Goal: Complete application form

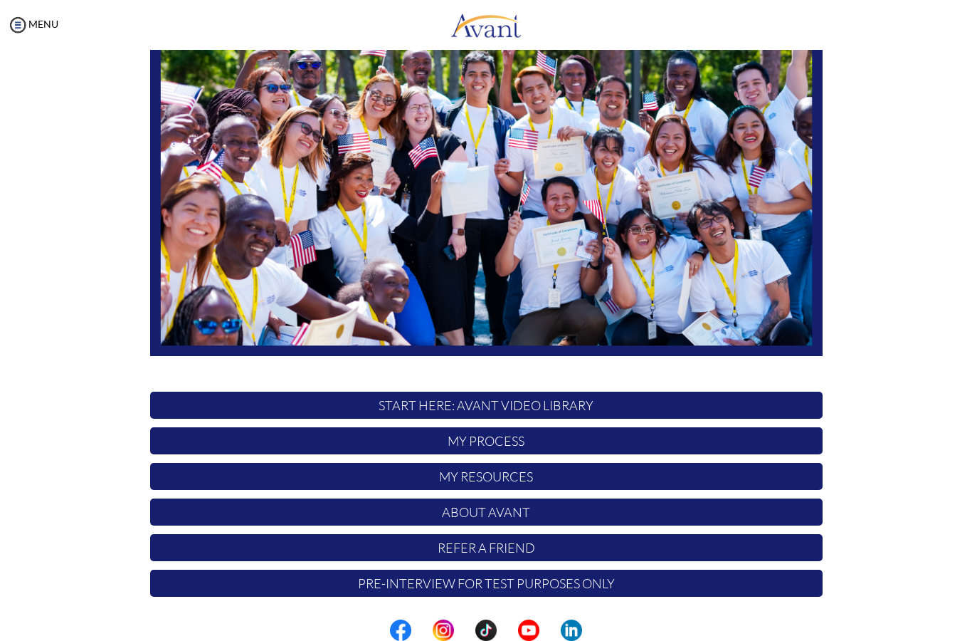
scroll to position [150, 0]
click at [800, 582] on p "Pre-Interview for test purposes only" at bounding box center [486, 582] width 673 height 27
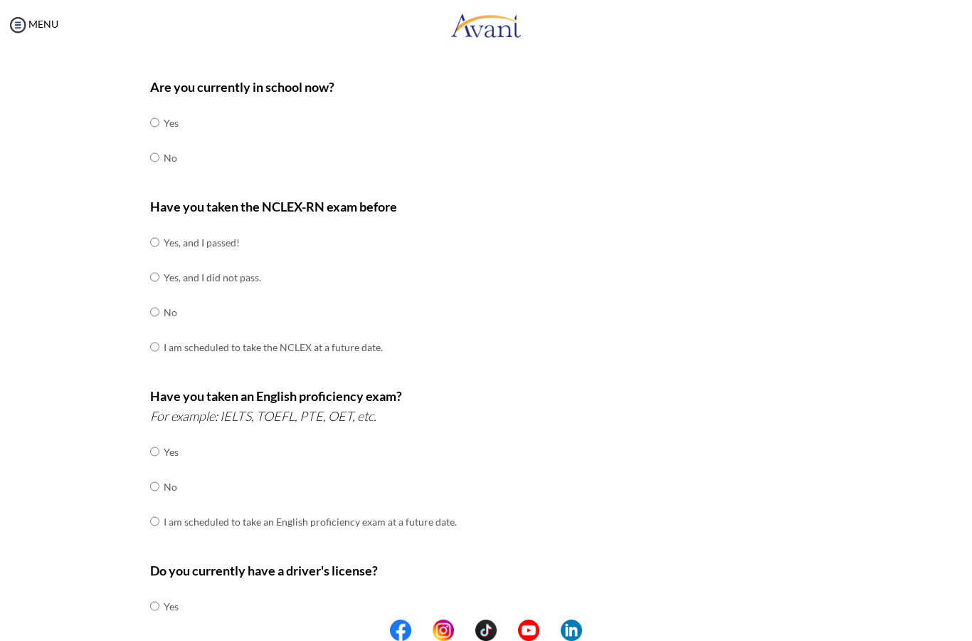
scroll to position [53, 0]
click at [157, 149] on input "radio" at bounding box center [154, 157] width 9 height 28
radio input "true"
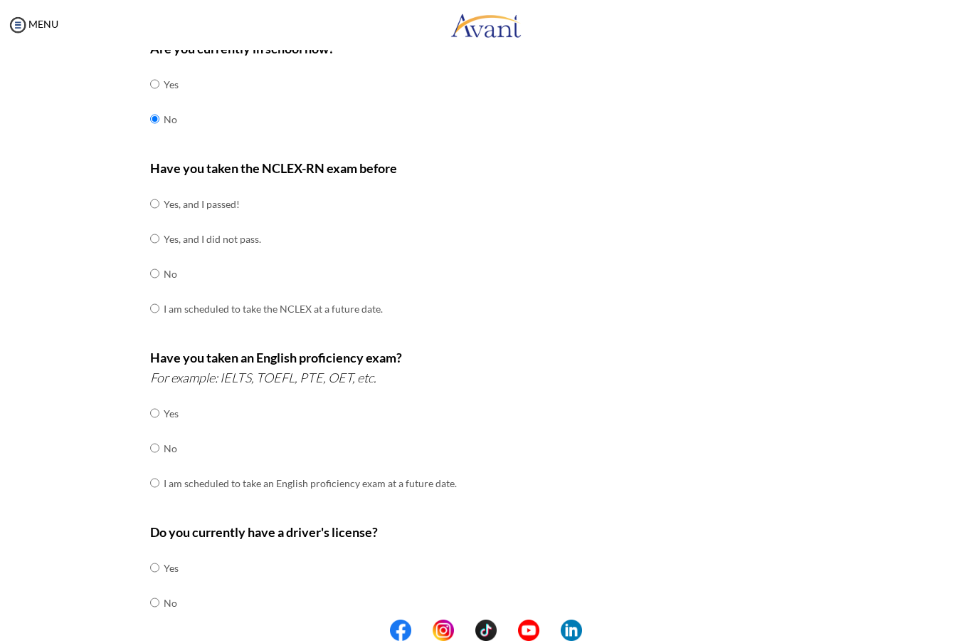
click at [154, 268] on input "radio" at bounding box center [154, 273] width 9 height 28
radio input "true"
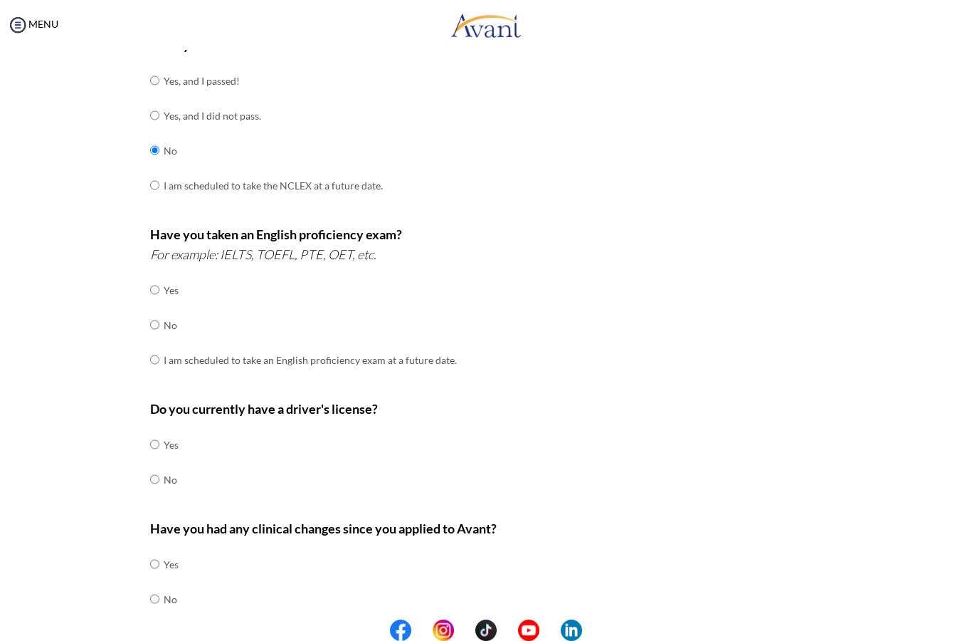
scroll to position [219, 0]
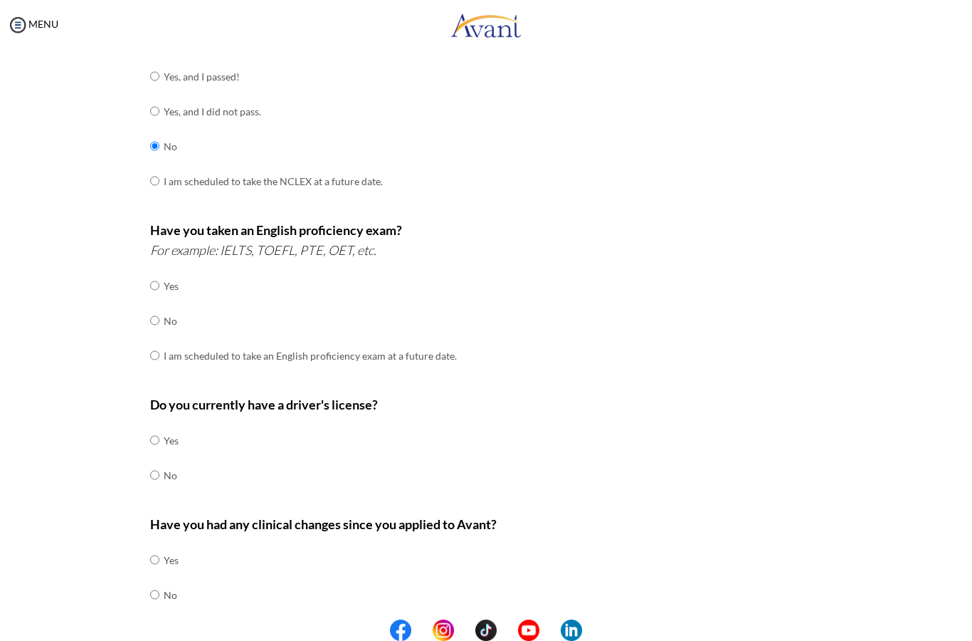
click at [157, 320] on input "radio" at bounding box center [154, 320] width 9 height 28
radio input "true"
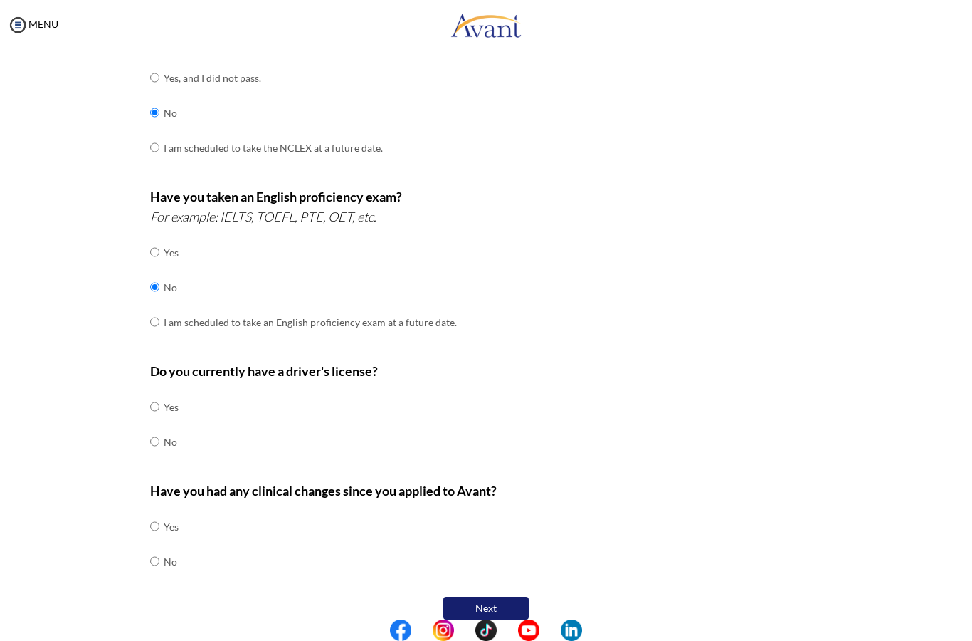
scroll to position [252, 0]
click at [144, 443] on div "Are you currently in school now? Yes No Have you taken the NCLEX-RN exam before…" at bounding box center [487, 247] width 694 height 752
click at [159, 433] on input "radio" at bounding box center [154, 442] width 9 height 28
radio input "true"
click at [156, 512] on input "radio" at bounding box center [154, 526] width 9 height 28
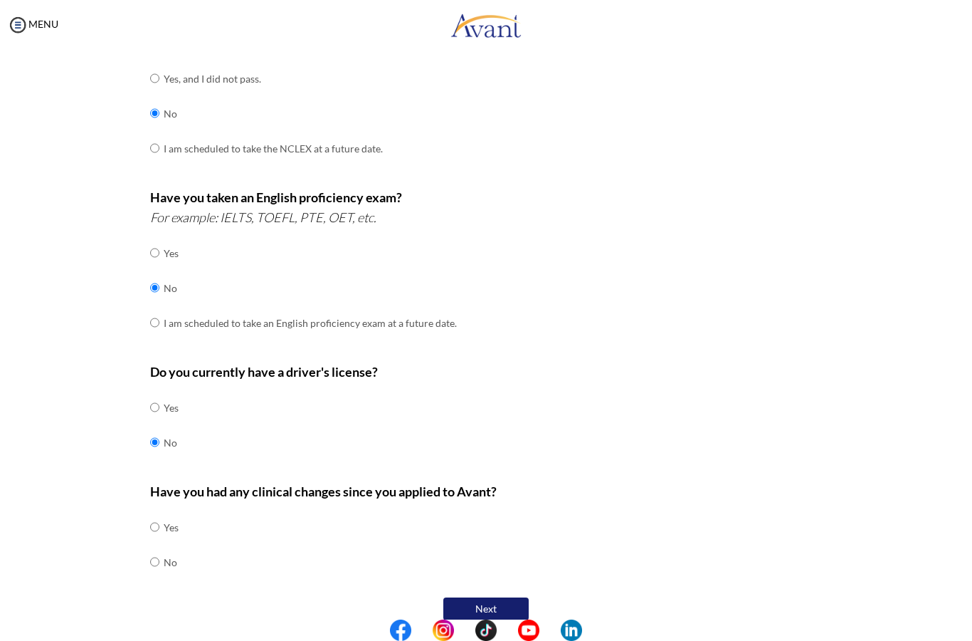
radio input "true"
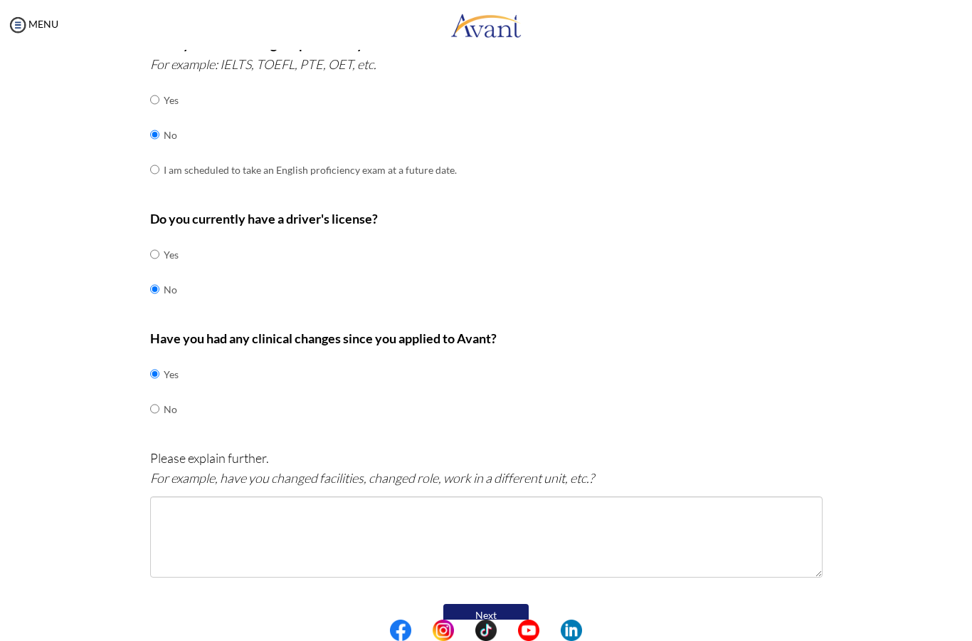
scroll to position [404, 0]
click at [157, 402] on input "radio" at bounding box center [154, 409] width 9 height 28
radio input "true"
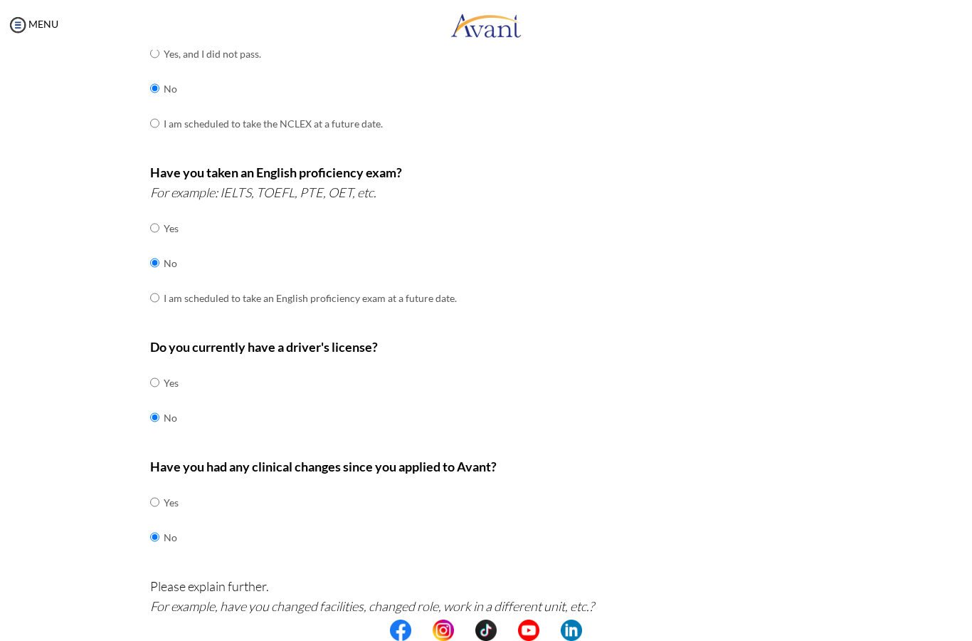
scroll to position [252, 0]
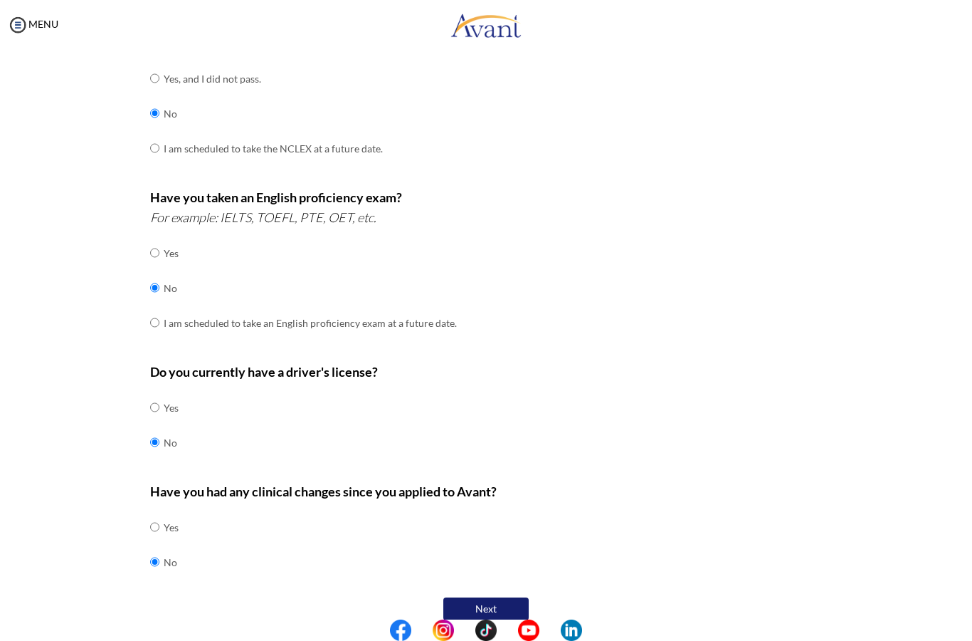
click at [462, 597] on button "Next" at bounding box center [485, 608] width 85 height 23
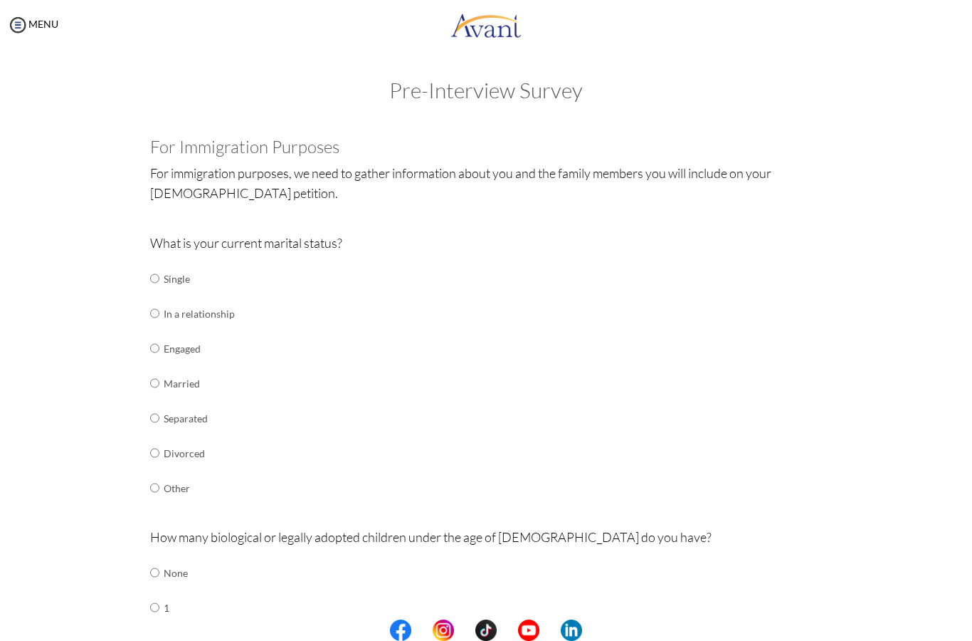
click at [159, 277] on input "radio" at bounding box center [154, 278] width 9 height 28
radio input "true"
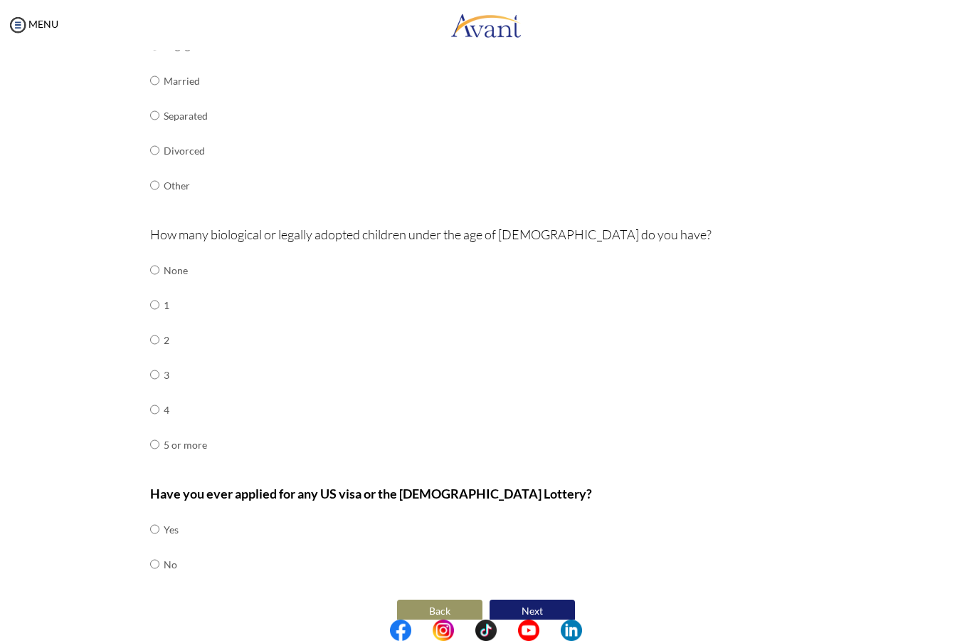
scroll to position [302, 0]
click at [154, 256] on input "radio" at bounding box center [154, 270] width 9 height 28
radio input "true"
click at [159, 552] on input "radio" at bounding box center [154, 564] width 9 height 28
radio input "true"
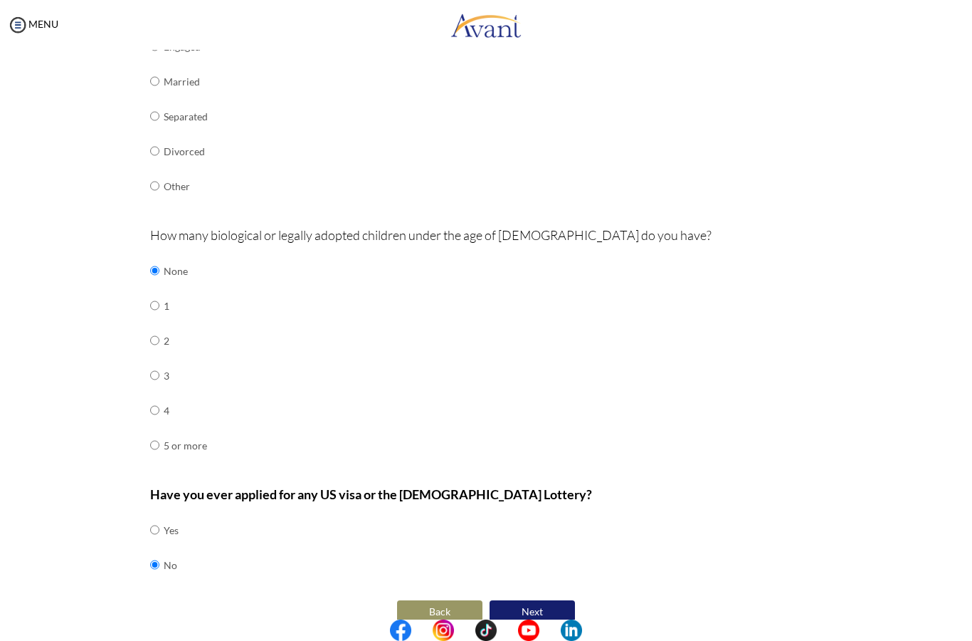
click at [512, 600] on button "Next" at bounding box center [532, 611] width 85 height 23
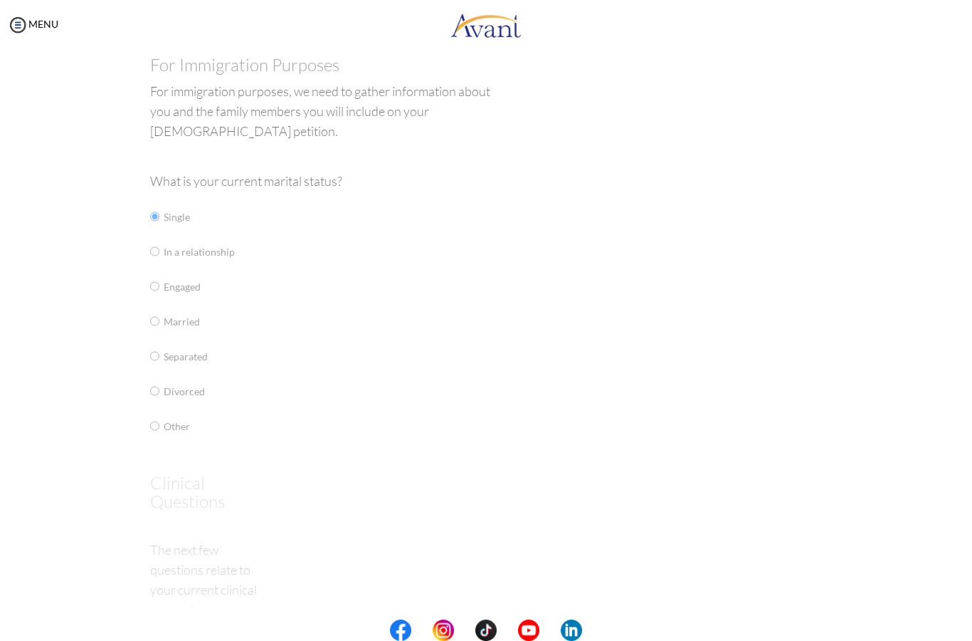
scroll to position [0, 0]
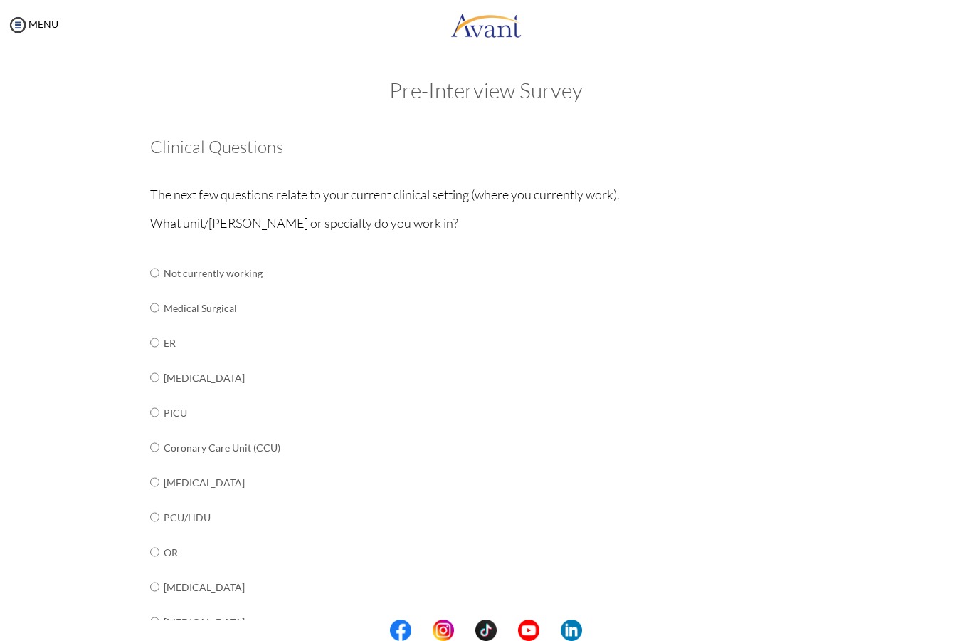
click at [152, 339] on input "radio" at bounding box center [154, 342] width 9 height 28
radio input "true"
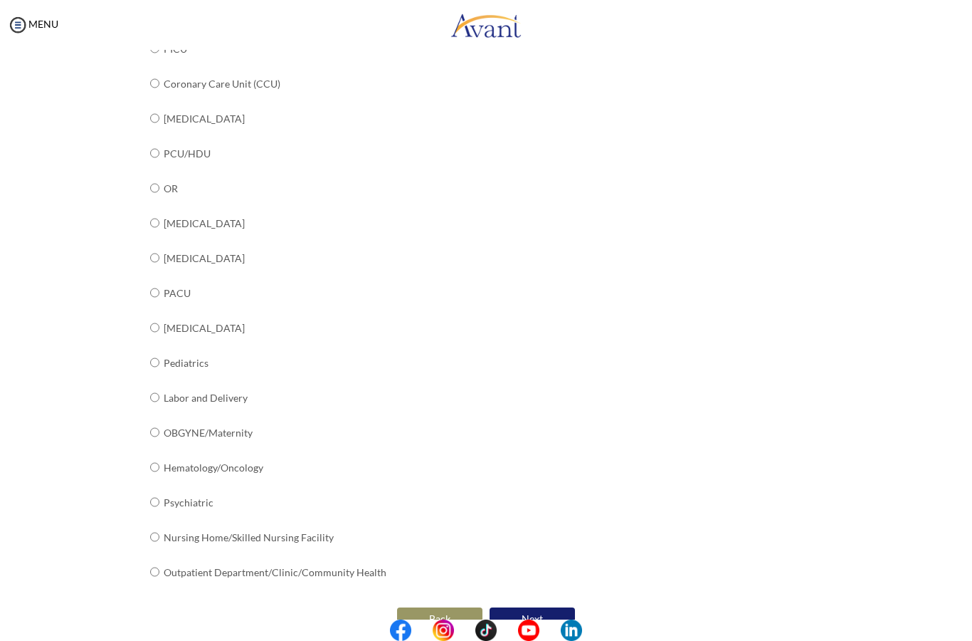
click at [518, 607] on button "Next" at bounding box center [532, 618] width 85 height 23
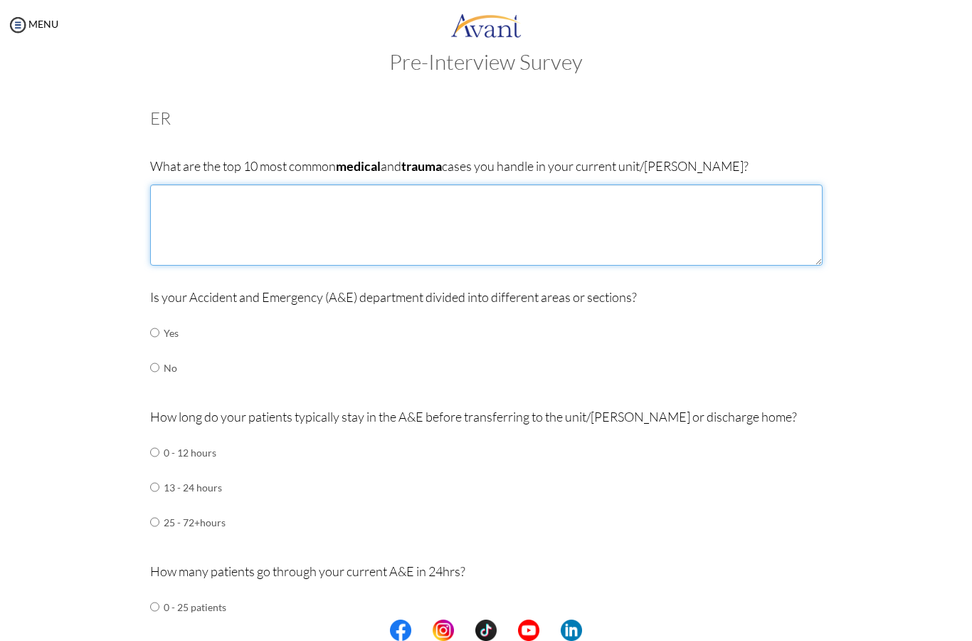
click at [169, 240] on textarea at bounding box center [486, 224] width 673 height 81
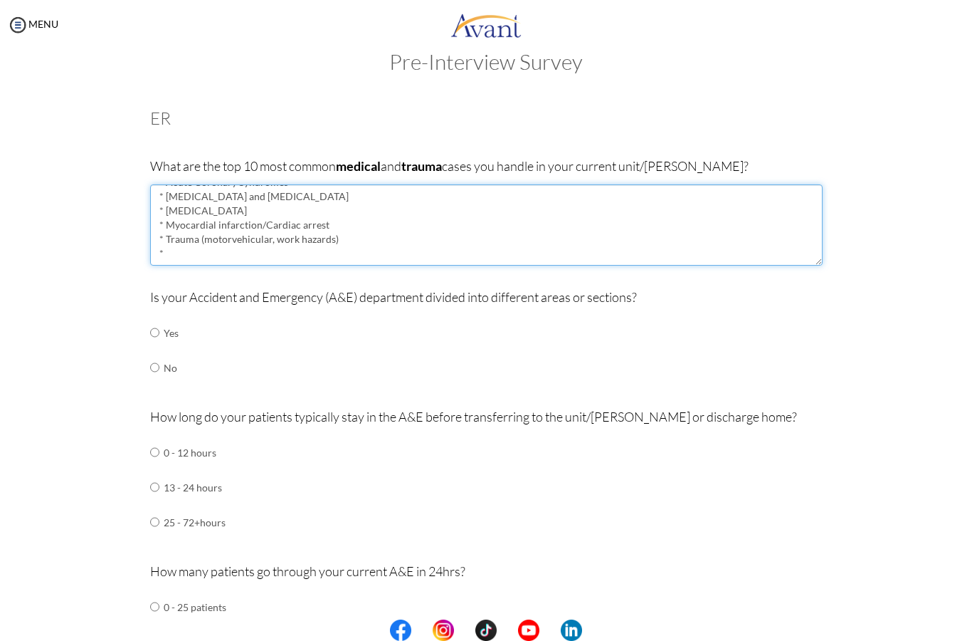
click at [254, 235] on textarea "* Cerebrovascular disorders (infarct or hemorrhage) * Acute Coronary Syndromes …" at bounding box center [486, 224] width 673 height 81
click at [404, 197] on textarea "* Cerebrovascular disorders (infarct or hemorrhage) * Acute Coronary Syndromes …" at bounding box center [486, 224] width 673 height 81
click at [217, 250] on textarea "* Cerebrovascular disorders (infarct or hemorrhage)/Stroke * Acute Coronary Syn…" at bounding box center [486, 224] width 673 height 81
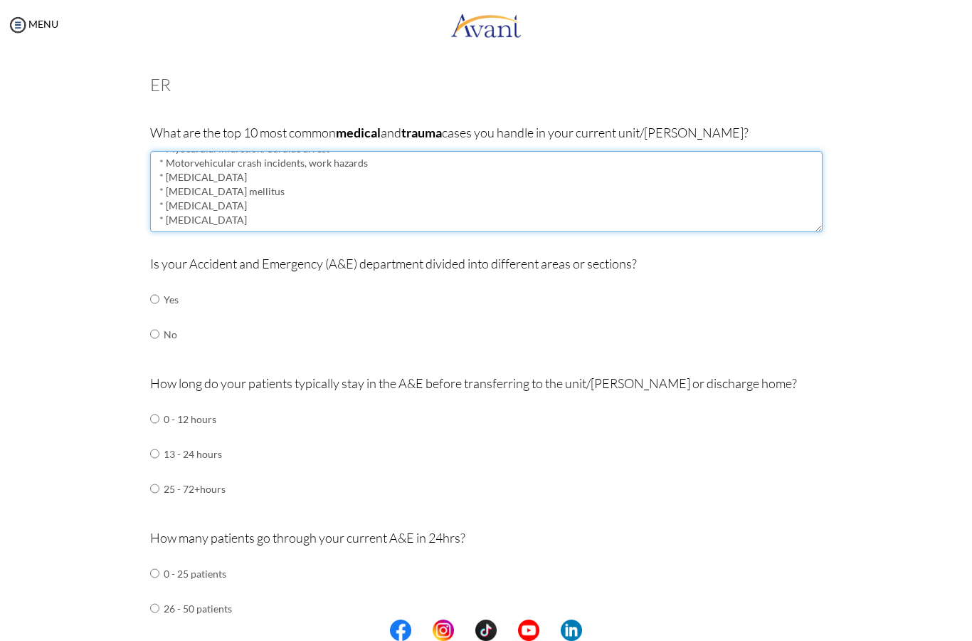
scroll to position [95, 0]
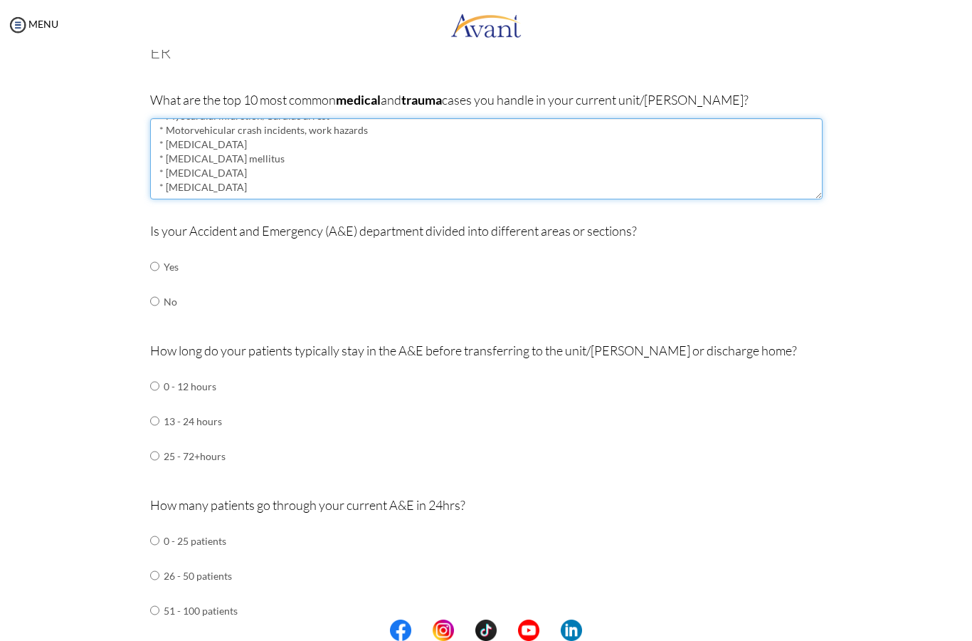
type textarea "* [MEDICAL_DATA] (infarct or hemorrhage)/Stroke * Acute Coronary Syndromes * [M…"
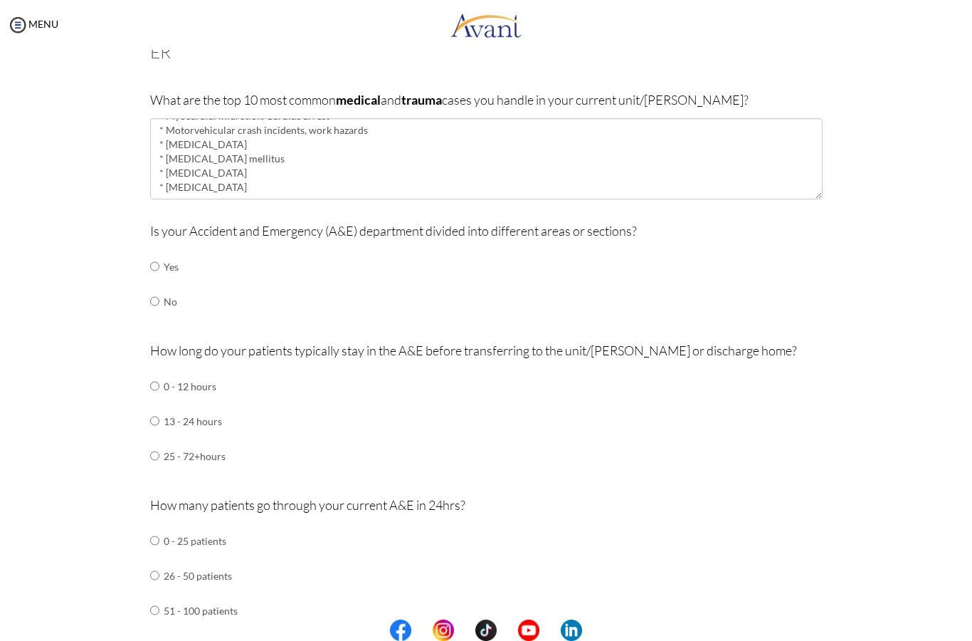
click at [153, 263] on input "radio" at bounding box center [154, 266] width 9 height 28
radio input "true"
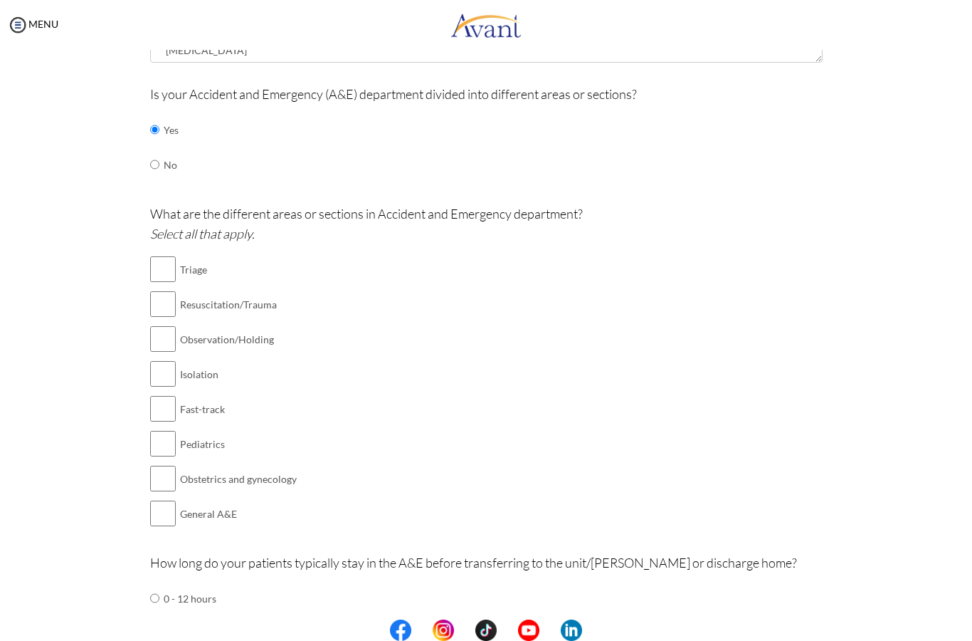
scroll to position [232, 0]
click at [164, 278] on input "checkbox" at bounding box center [163, 268] width 26 height 28
checkbox input "true"
click at [167, 300] on input "checkbox" at bounding box center [163, 303] width 26 height 28
checkbox input "true"
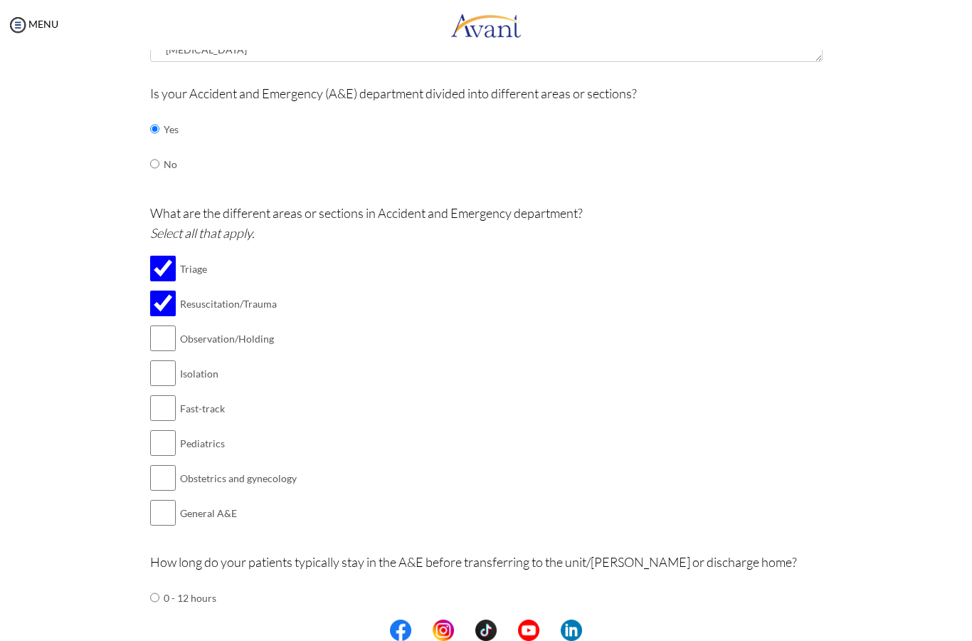
click at [163, 329] on input "checkbox" at bounding box center [163, 338] width 26 height 28
checkbox input "true"
click at [169, 373] on input "checkbox" at bounding box center [163, 373] width 26 height 28
checkbox input "true"
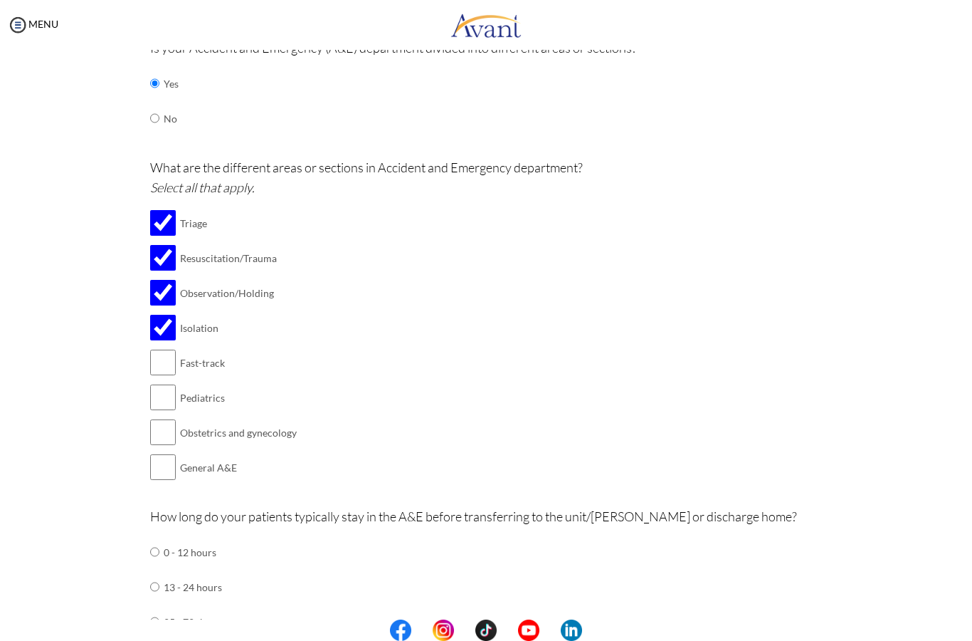
scroll to position [292, 0]
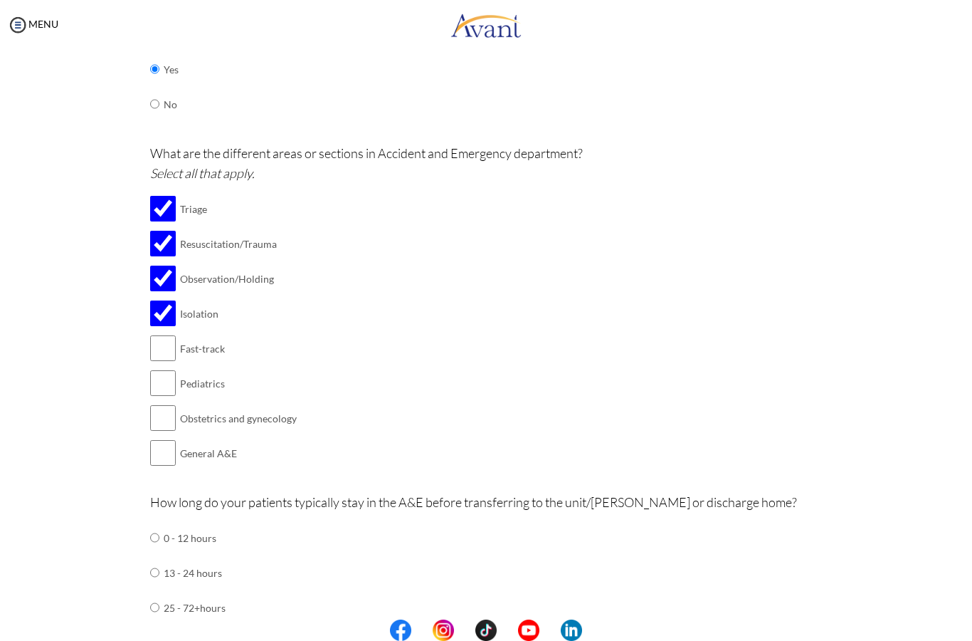
click at [156, 384] on input "checkbox" at bounding box center [163, 383] width 26 height 28
checkbox input "true"
click at [160, 276] on input "checkbox" at bounding box center [163, 278] width 26 height 28
checkbox input "false"
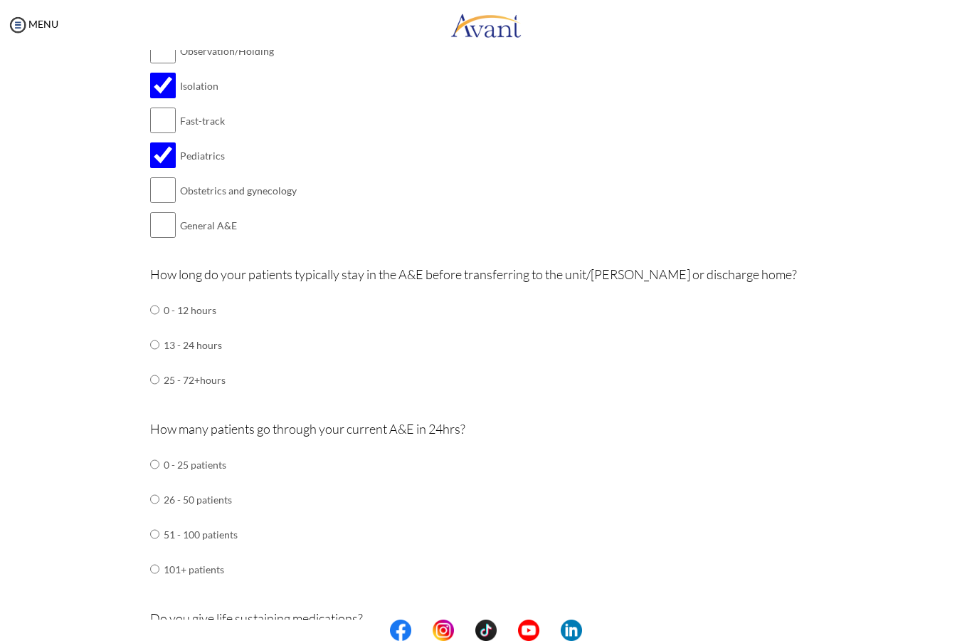
click at [154, 303] on input "radio" at bounding box center [154, 309] width 9 height 28
radio input "true"
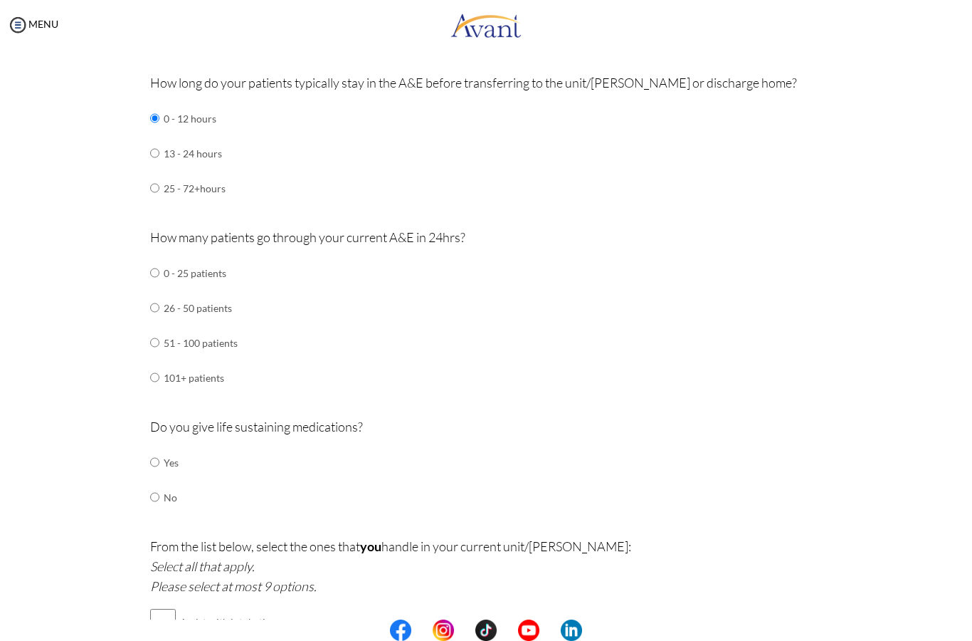
scroll to position [712, 0]
click at [159, 327] on input "radio" at bounding box center [154, 341] width 9 height 28
radio input "true"
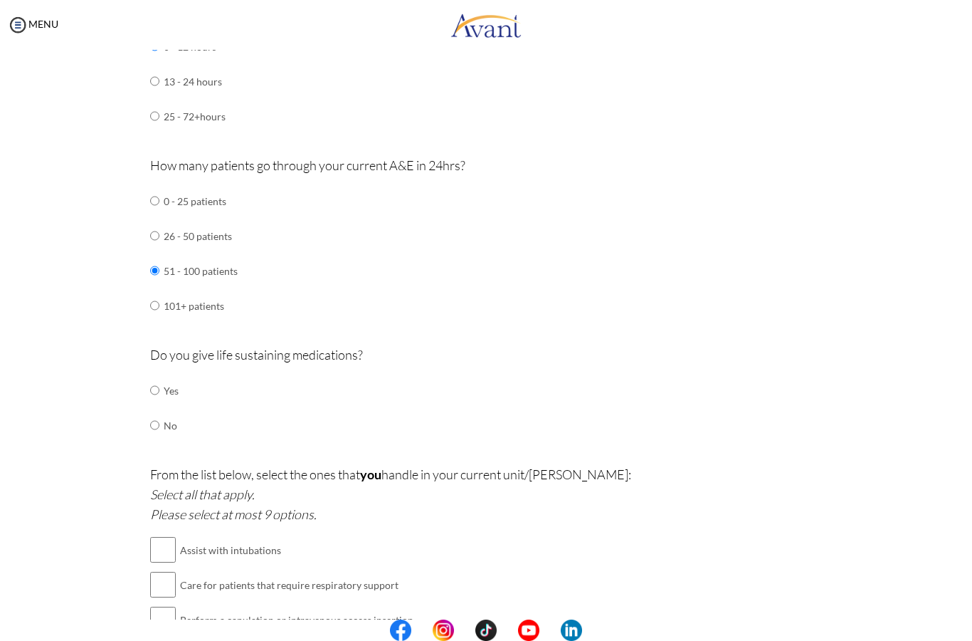
scroll to position [784, 0]
click at [150, 293] on input "radio" at bounding box center [154, 304] width 9 height 28
radio input "true"
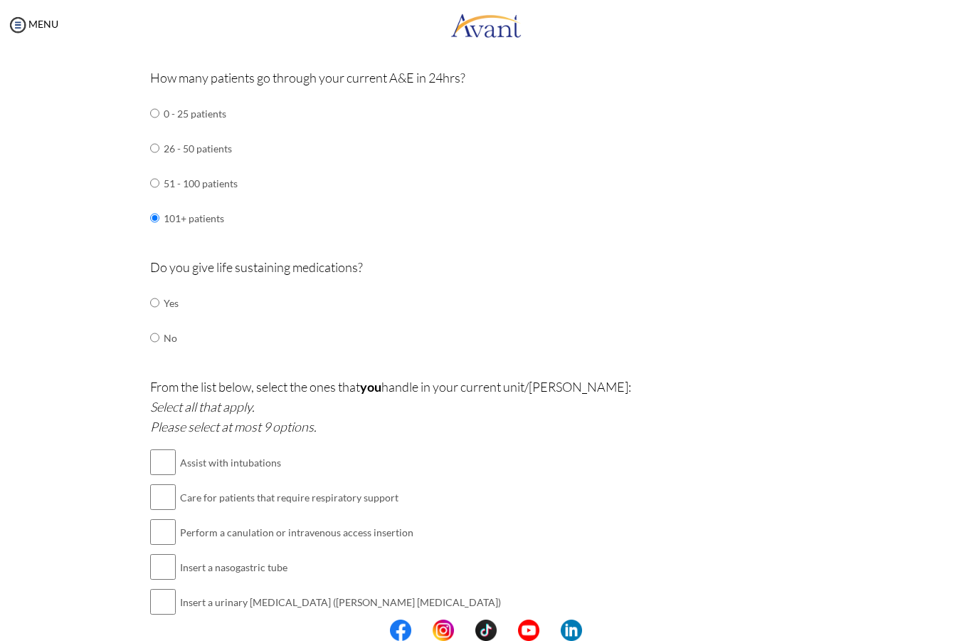
scroll to position [871, 0]
click at [156, 288] on input "radio" at bounding box center [154, 302] width 9 height 28
radio input "true"
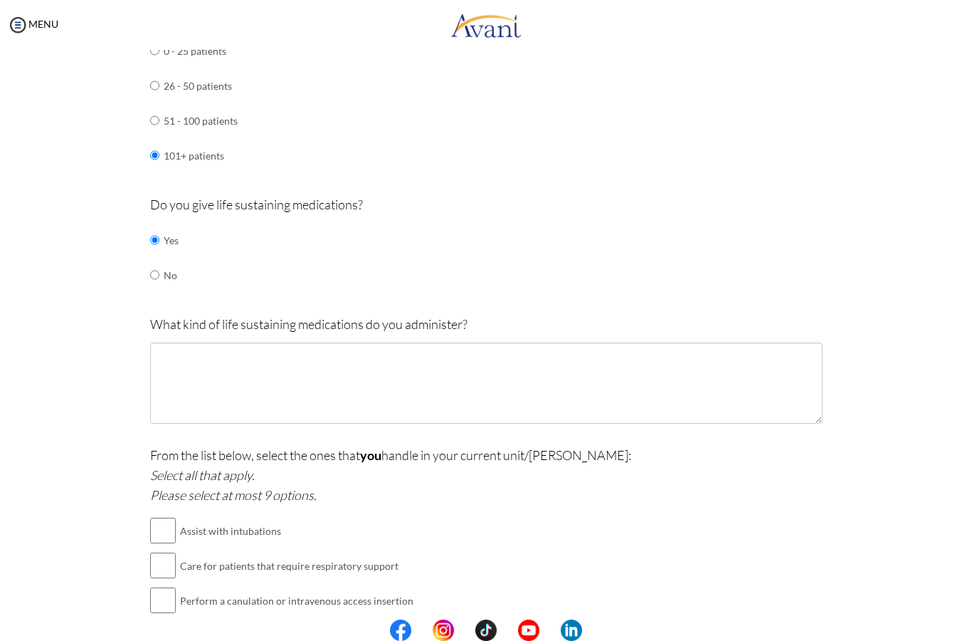
scroll to position [945, 0]
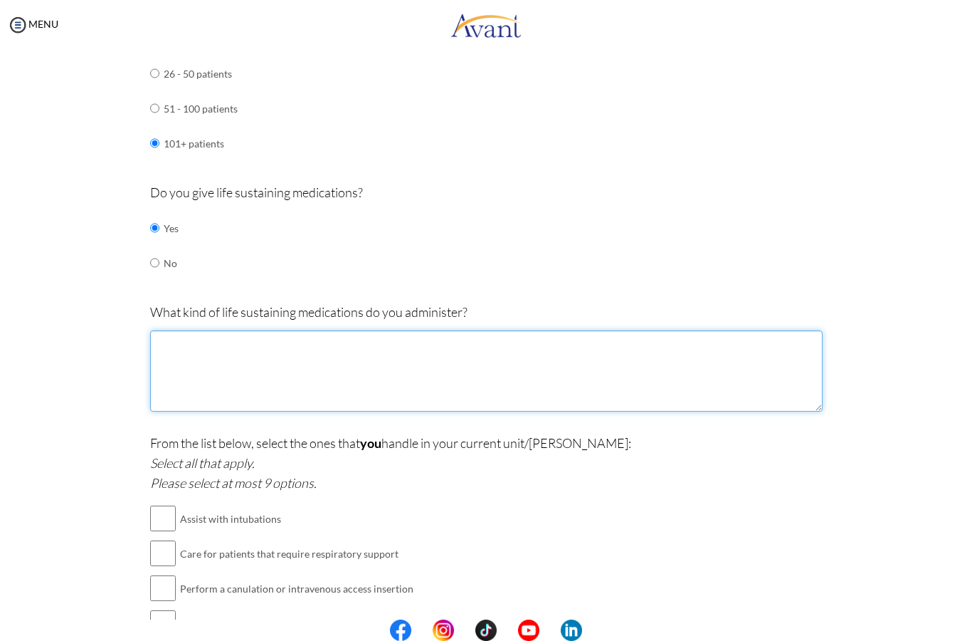
click at [176, 347] on textarea at bounding box center [486, 370] width 673 height 81
type textarea "E"
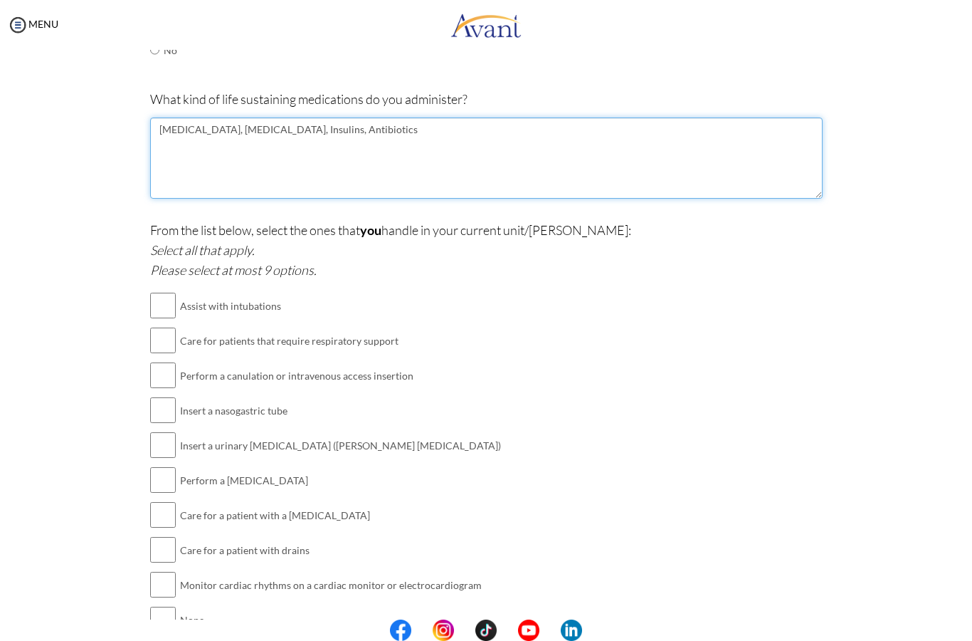
scroll to position [1157, 0]
type textarea "[MEDICAL_DATA], [MEDICAL_DATA], Insulins, Antibiotics"
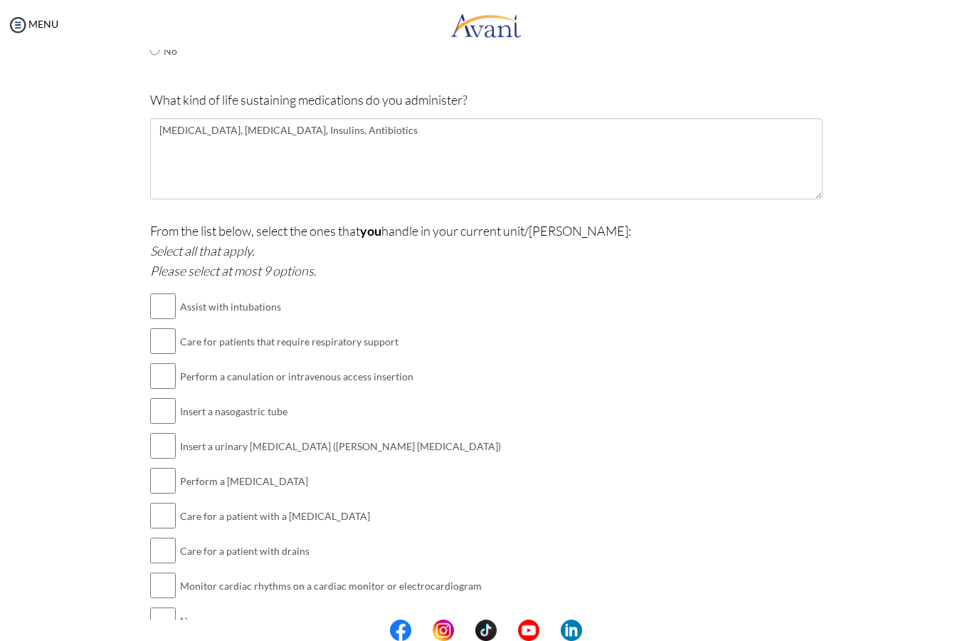
click at [160, 292] on input "checkbox" at bounding box center [163, 306] width 26 height 28
checkbox input "true"
click at [158, 327] on input "checkbox" at bounding box center [163, 341] width 26 height 28
checkbox input "true"
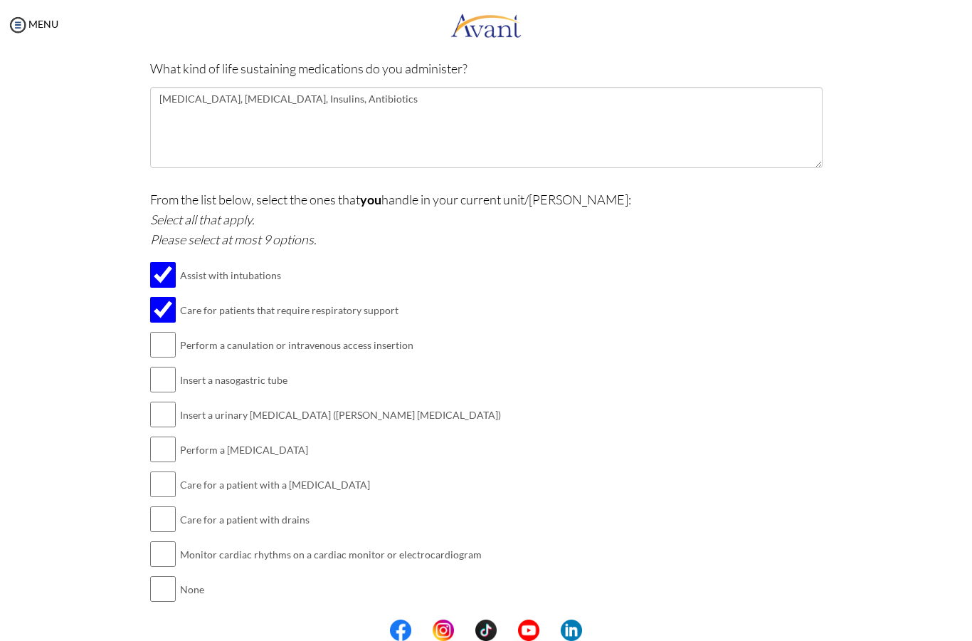
scroll to position [1239, 0]
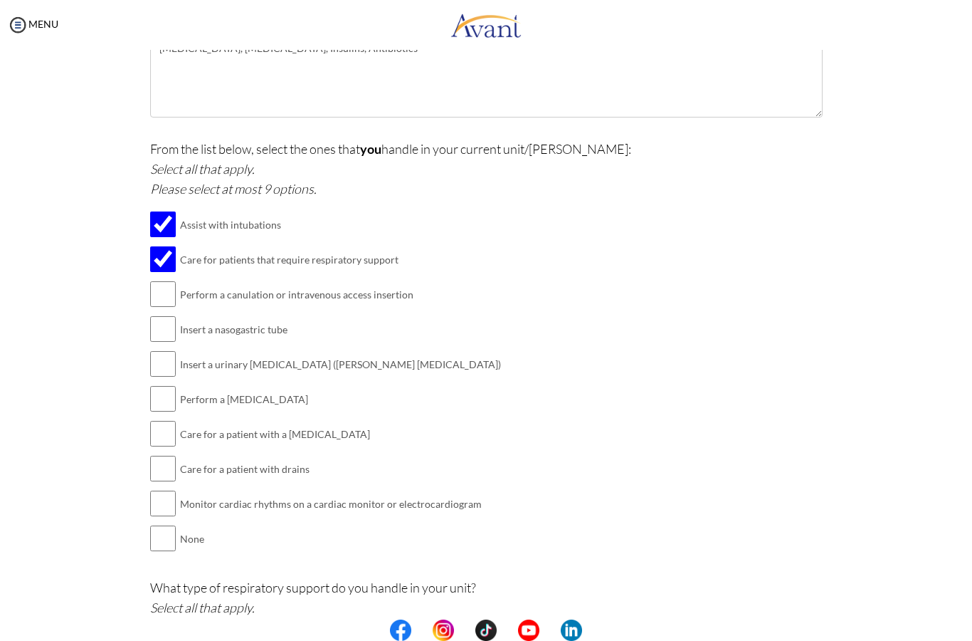
click at [164, 280] on input "checkbox" at bounding box center [163, 294] width 26 height 28
checkbox input "true"
click at [160, 315] on input "checkbox" at bounding box center [163, 329] width 26 height 28
click at [162, 315] on input "checkbox" at bounding box center [163, 329] width 26 height 28
checkbox input "false"
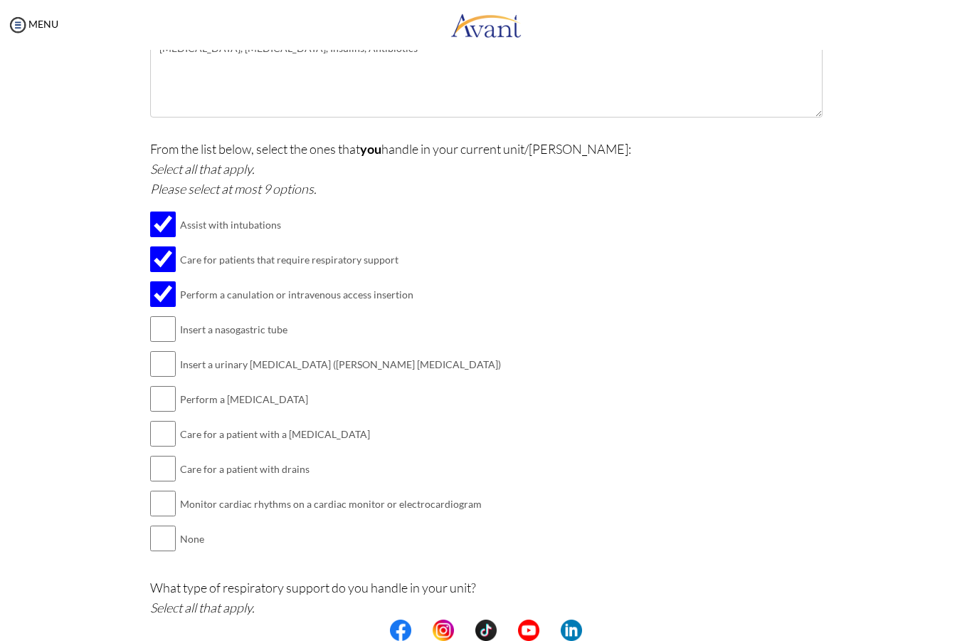
click at [158, 384] on input "checkbox" at bounding box center [163, 398] width 26 height 28
checkbox input "true"
click at [163, 489] on input "checkbox" at bounding box center [163, 503] width 26 height 28
checkbox input "true"
click at [162, 349] on input "checkbox" at bounding box center [163, 363] width 26 height 28
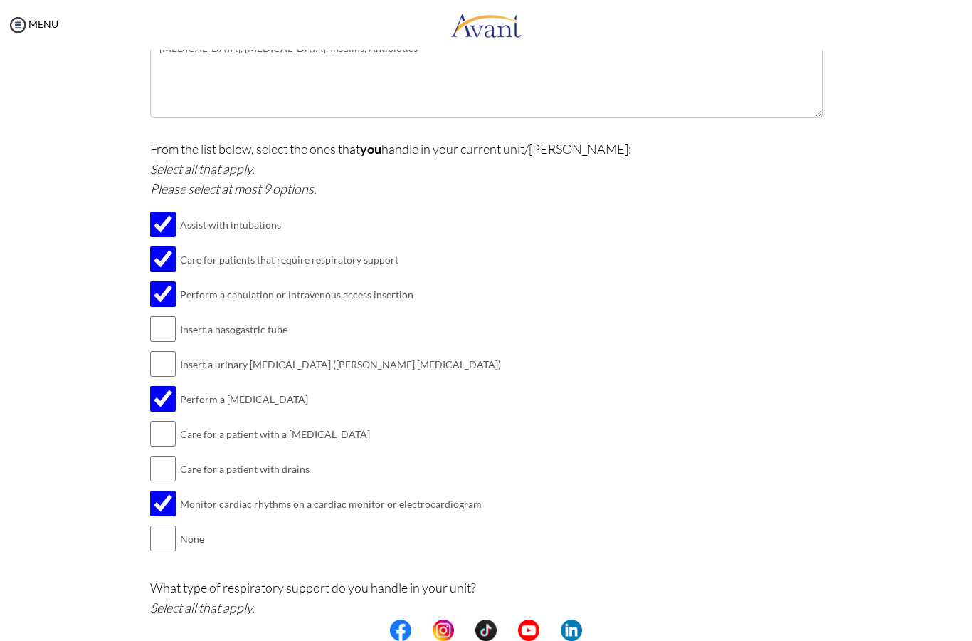
checkbox input "true"
click at [162, 315] on input "checkbox" at bounding box center [163, 329] width 26 height 28
checkbox input "true"
click at [159, 419] on input "checkbox" at bounding box center [163, 433] width 26 height 28
click at [160, 419] on input "checkbox" at bounding box center [163, 433] width 26 height 28
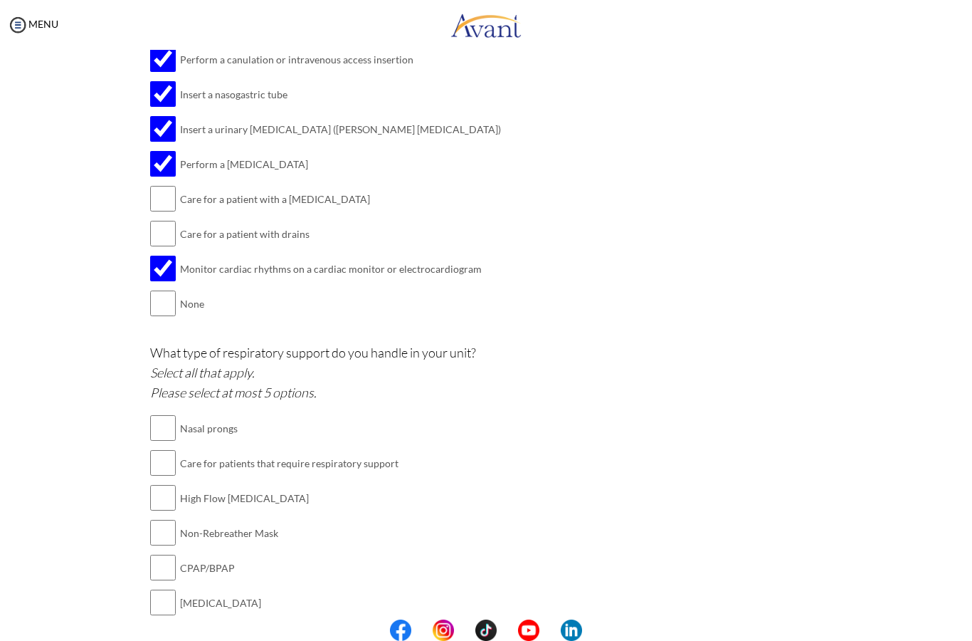
scroll to position [1481, 0]
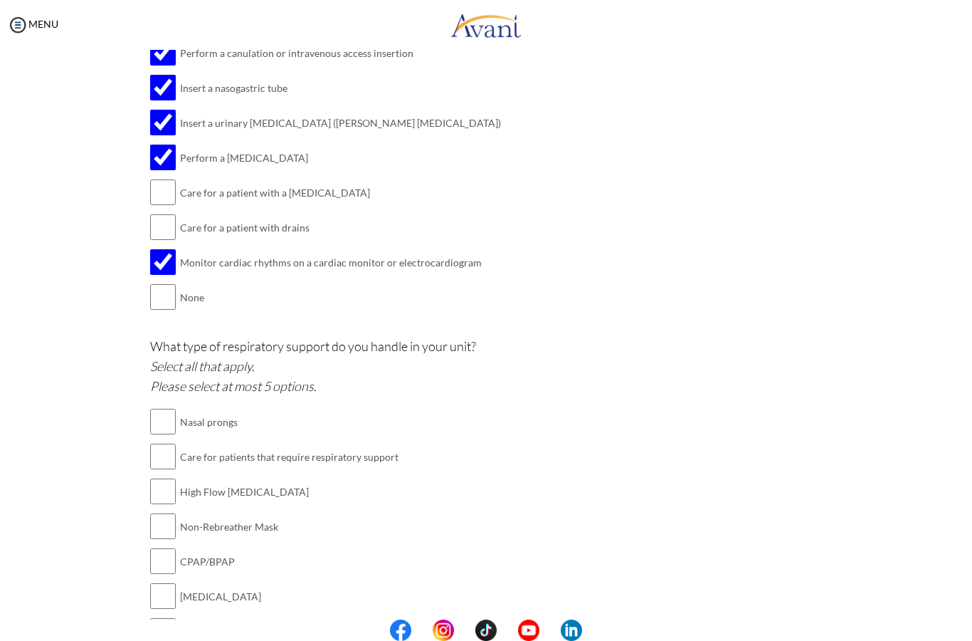
click at [162, 178] on input "checkbox" at bounding box center [163, 192] width 26 height 28
checkbox input "true"
click at [165, 213] on input "checkbox" at bounding box center [163, 227] width 26 height 28
checkbox input "true"
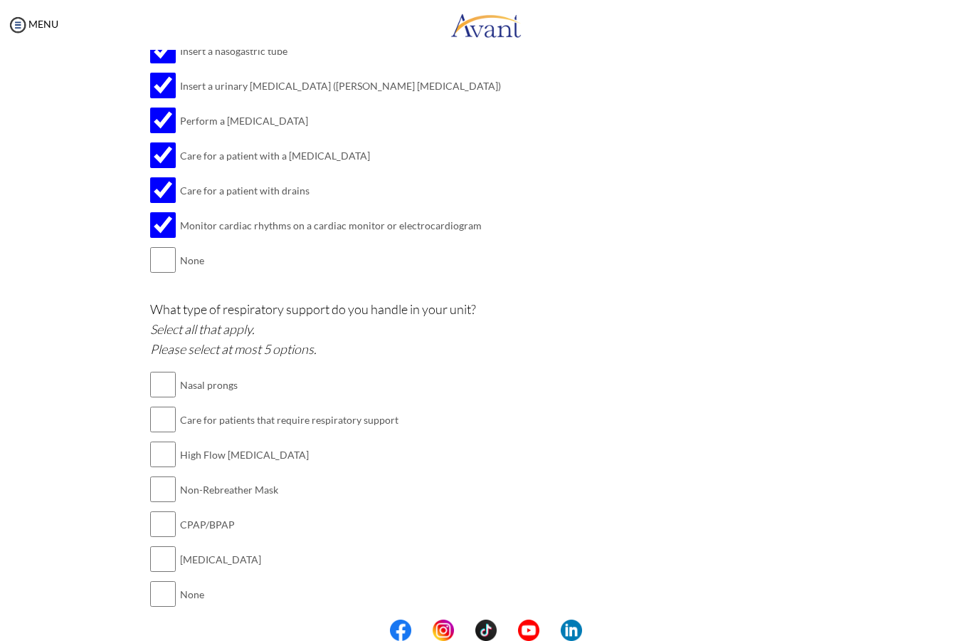
scroll to position [1517, 0]
click at [163, 371] on input "checkbox" at bounding box center [163, 385] width 26 height 28
checkbox input "true"
click at [157, 406] on input "checkbox" at bounding box center [163, 420] width 26 height 28
checkbox input "true"
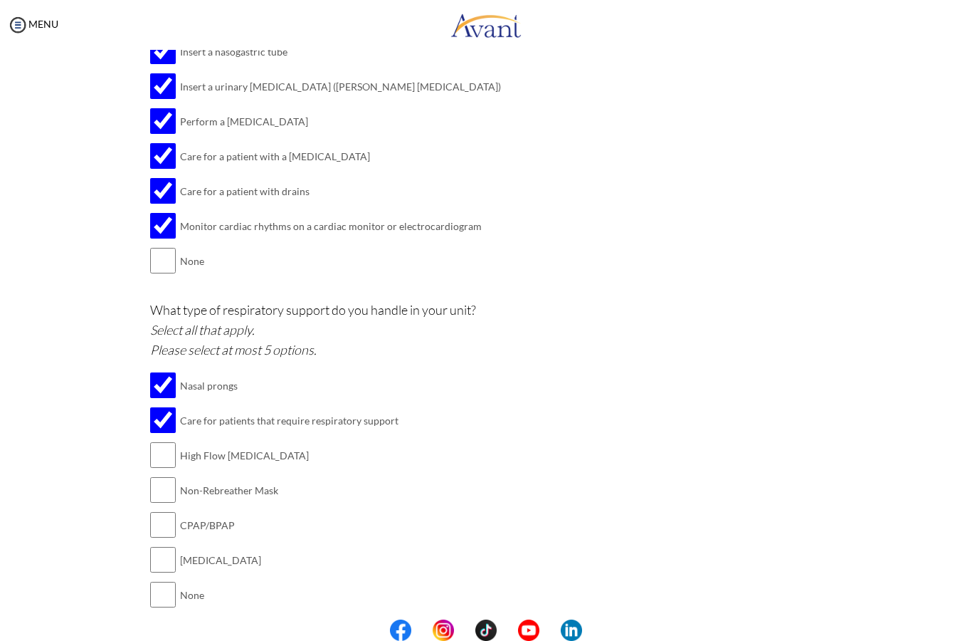
click at [165, 441] on input "checkbox" at bounding box center [163, 455] width 26 height 28
checkbox input "true"
click at [161, 475] on input "checkbox" at bounding box center [163, 489] width 26 height 28
checkbox input "true"
click at [168, 510] on input "checkbox" at bounding box center [163, 524] width 26 height 28
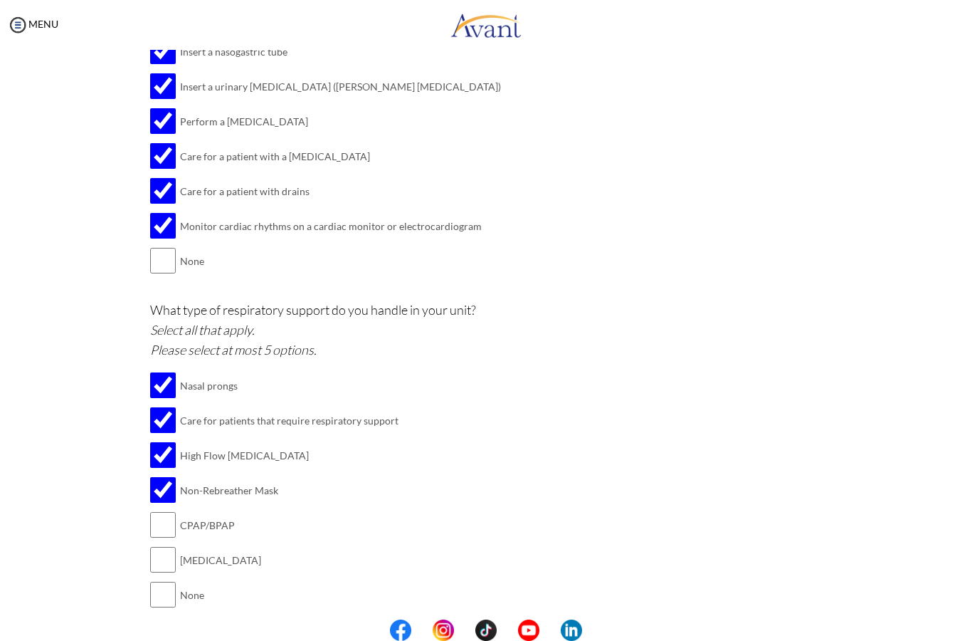
checkbox input "true"
click at [160, 545] on input "checkbox" at bounding box center [163, 559] width 26 height 28
checkbox input "true"
click at [545, 630] on button "Submit" at bounding box center [532, 641] width 85 height 23
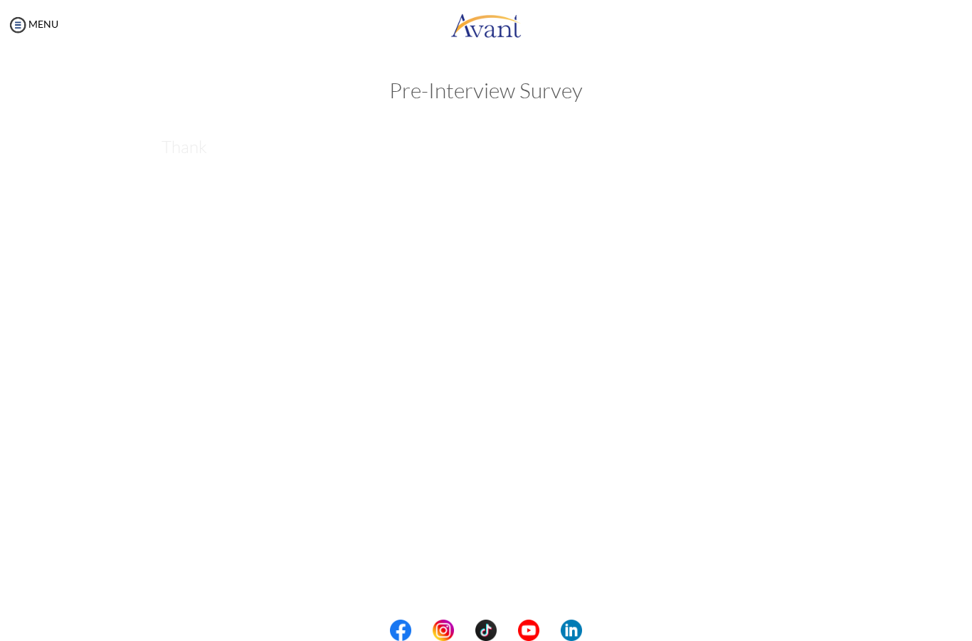
scroll to position [0, 0]
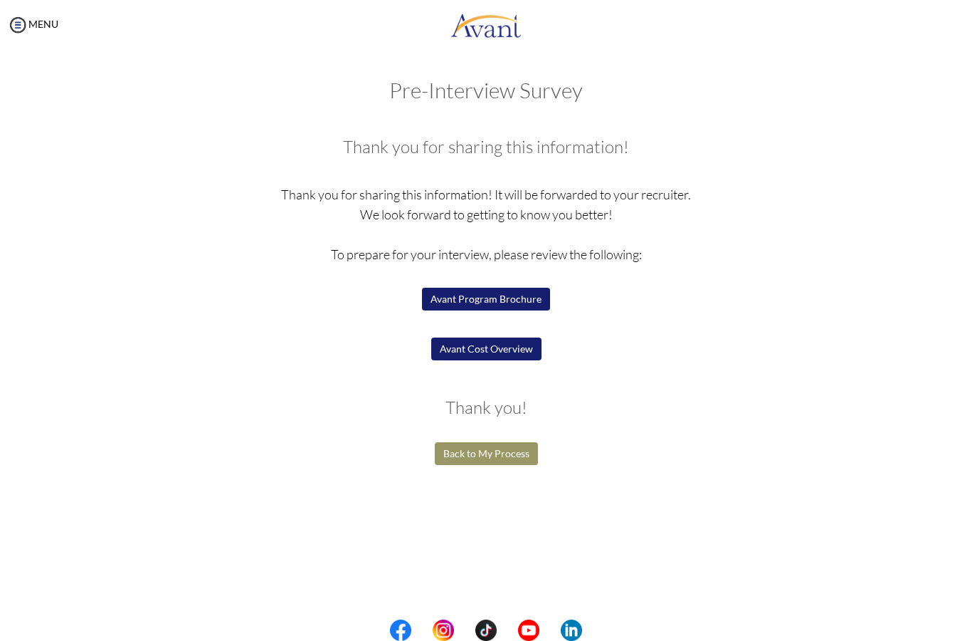
click at [515, 345] on button "Avant Cost Overview" at bounding box center [486, 348] width 110 height 23
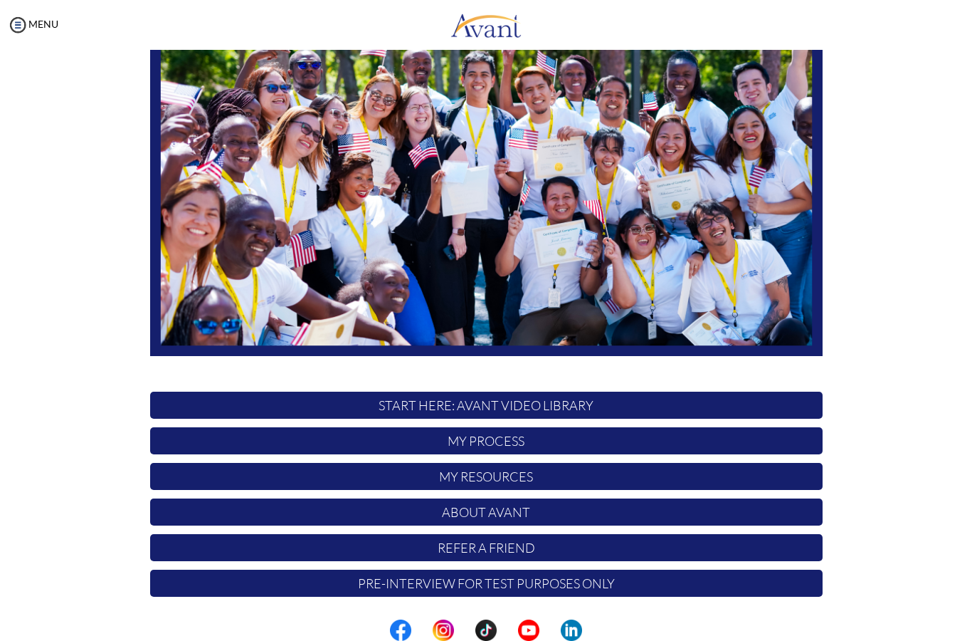
scroll to position [150, 0]
click at [193, 446] on p "My Process" at bounding box center [486, 440] width 673 height 27
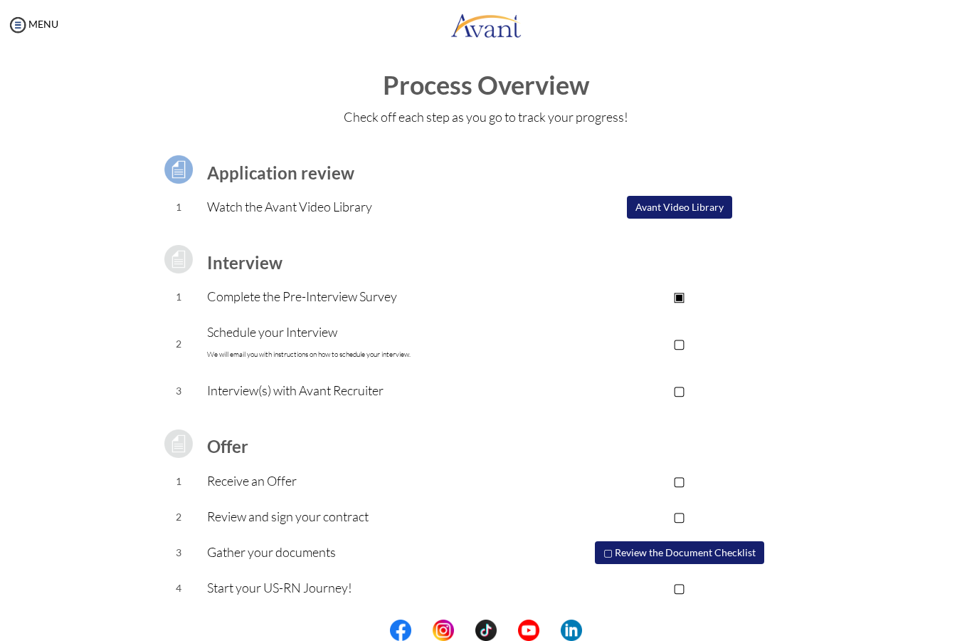
scroll to position [6, 0]
click at [721, 204] on button "Avant Video Library" at bounding box center [679, 207] width 105 height 23
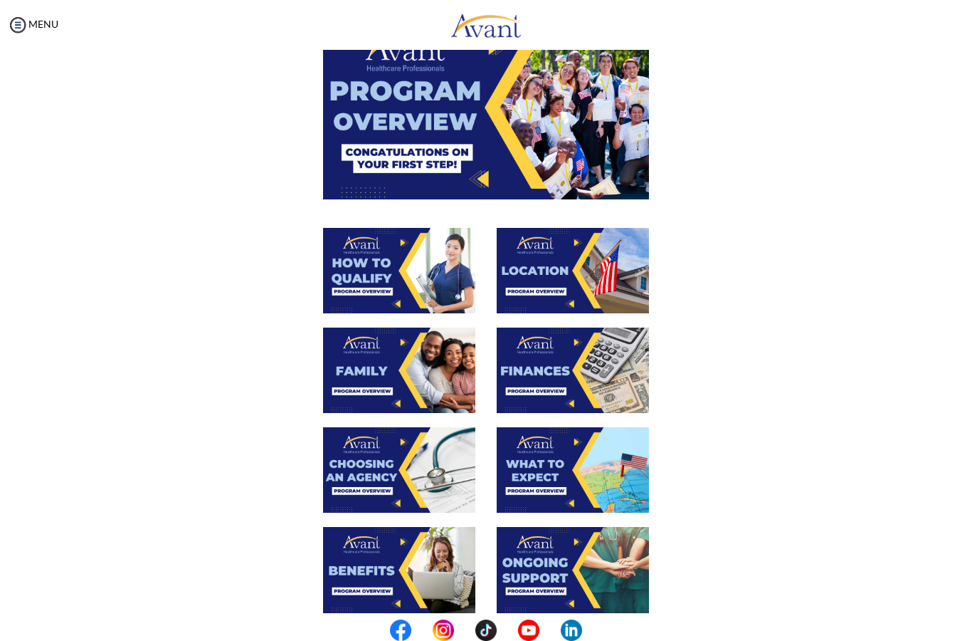
scroll to position [101, 0]
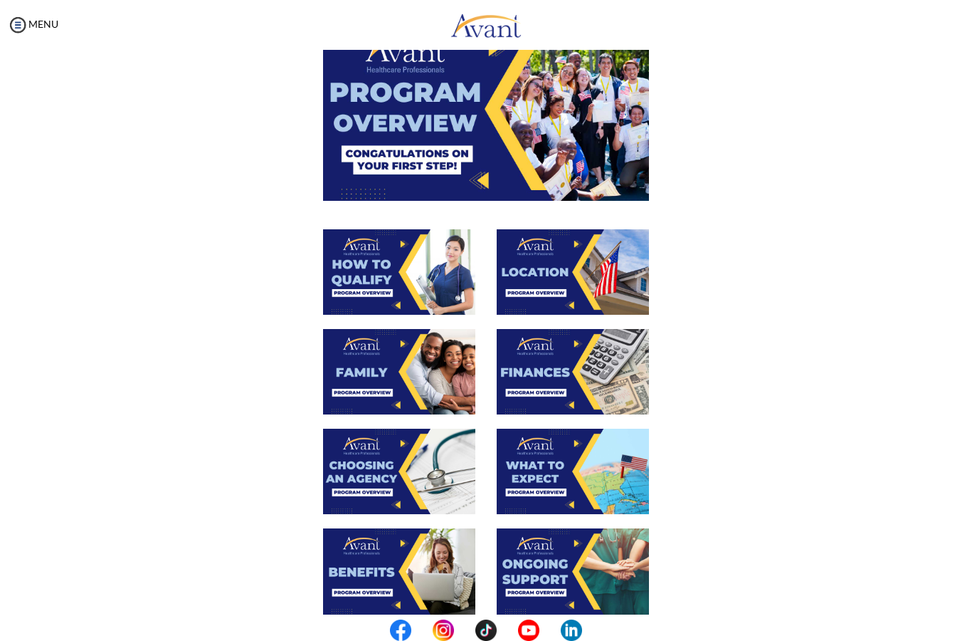
click at [377, 294] on img at bounding box center [399, 271] width 152 height 85
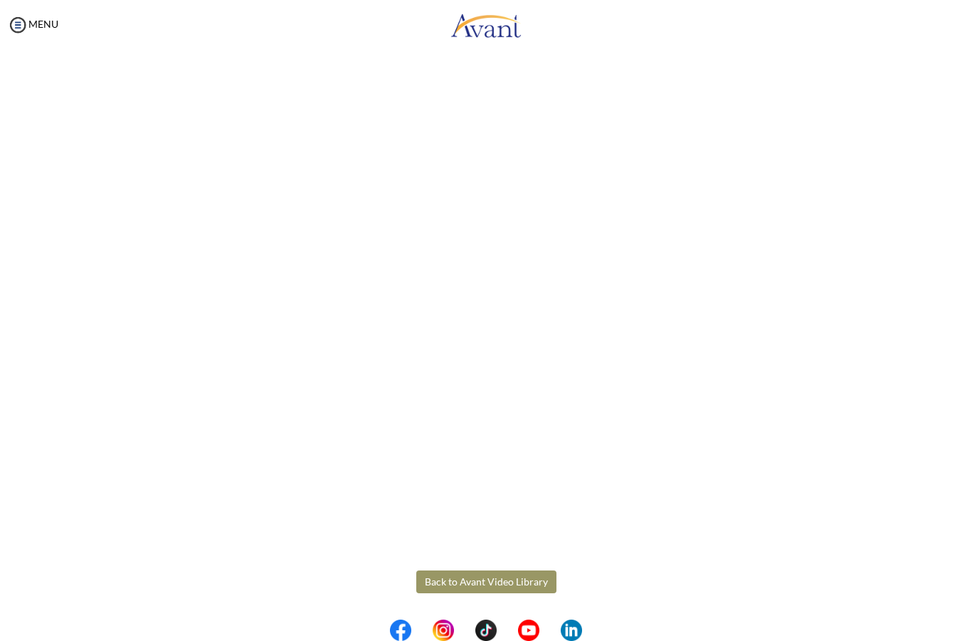
scroll to position [59, 0]
click at [11, 503] on body "Maintenance break. Please come back in 2 hours. MENU My Status What is the next…" at bounding box center [486, 320] width 972 height 641
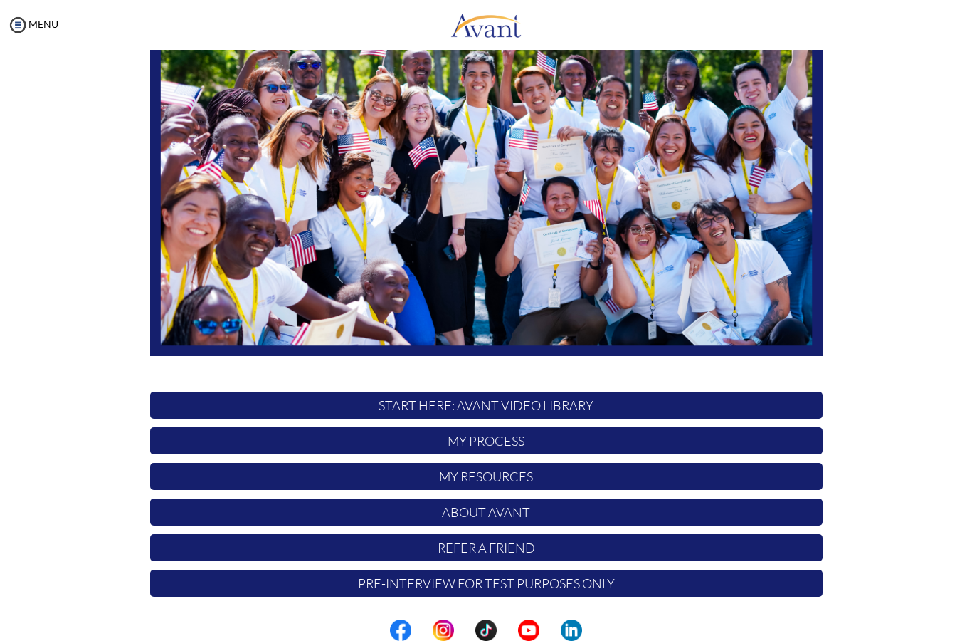
scroll to position [150, 0]
click at [189, 441] on p "My Process" at bounding box center [486, 440] width 673 height 27
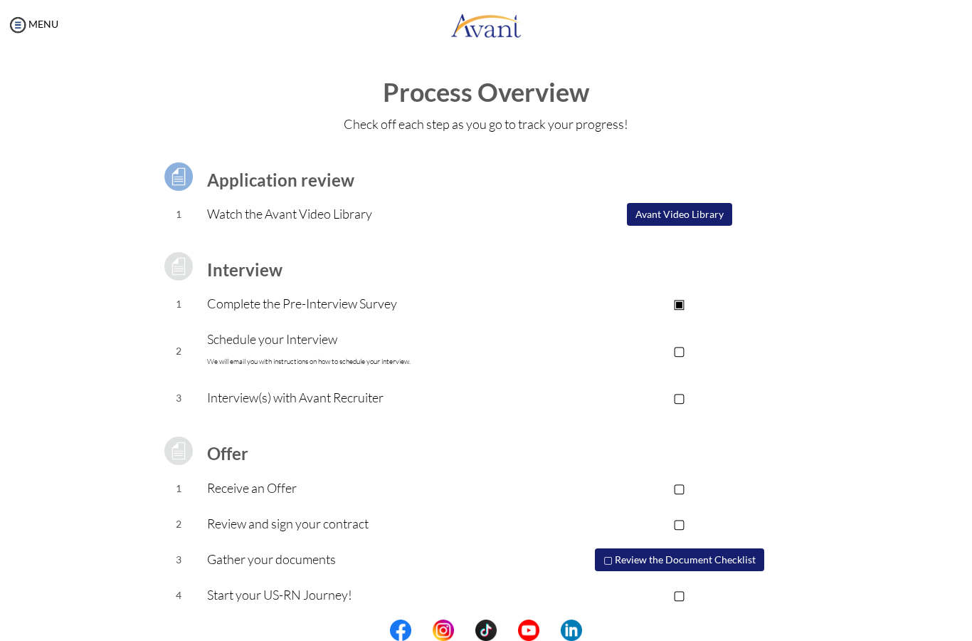
click at [723, 212] on button "Avant Video Library" at bounding box center [679, 214] width 105 height 23
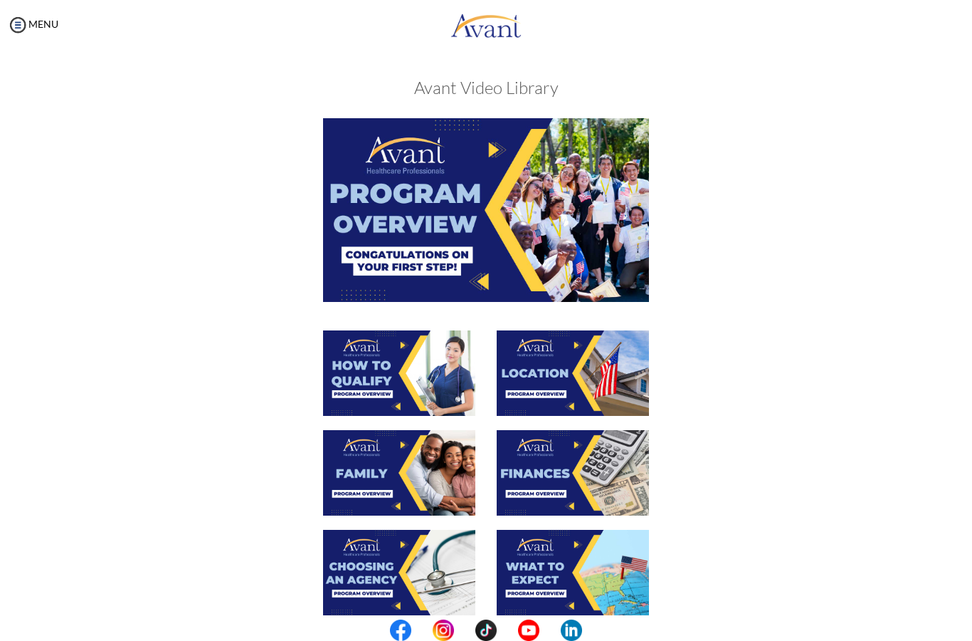
scroll to position [0, 0]
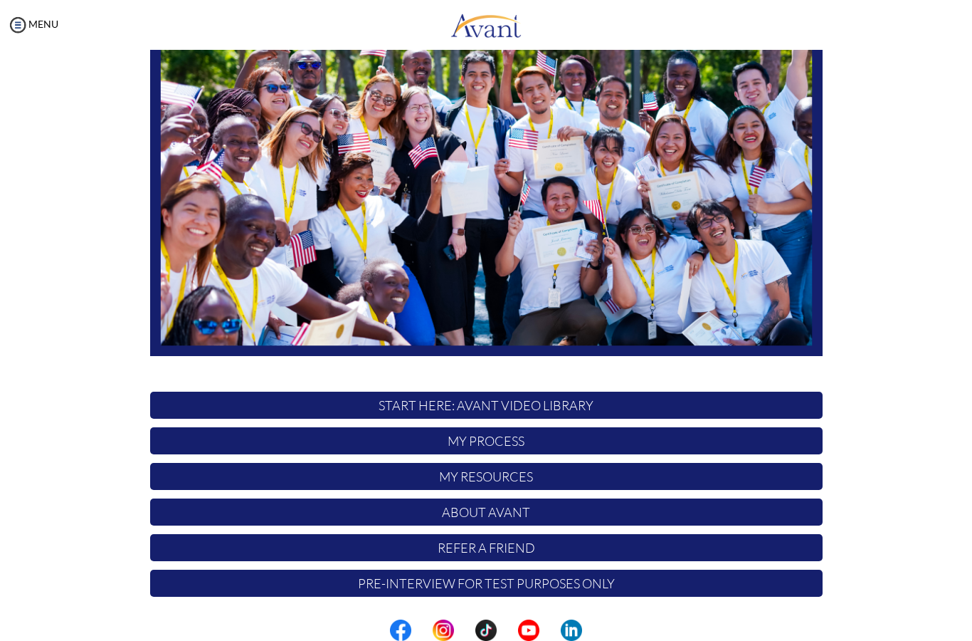
scroll to position [150, 0]
click at [196, 444] on p "My Process" at bounding box center [486, 440] width 673 height 27
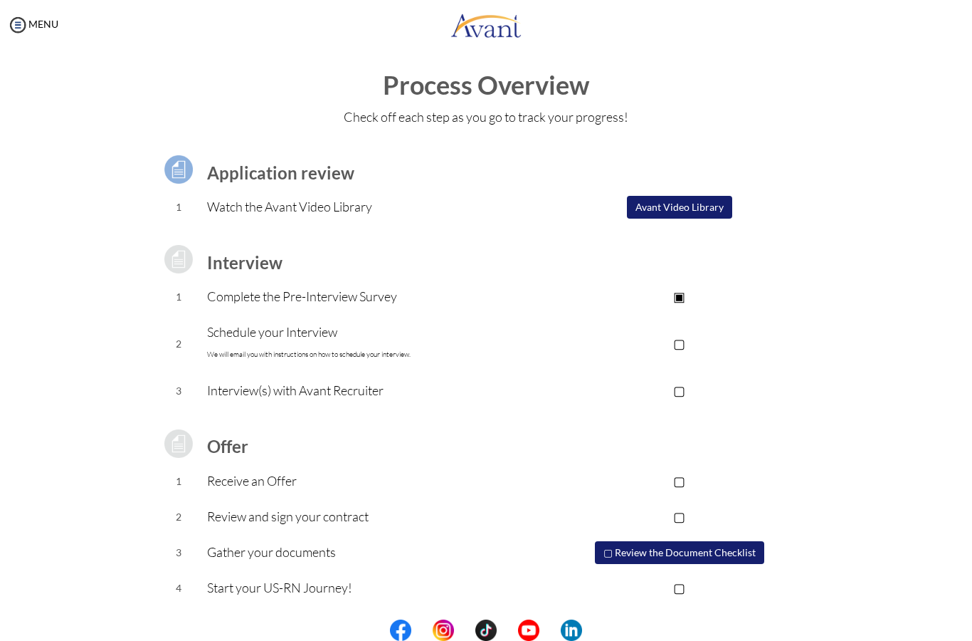
scroll to position [6, 0]
click at [694, 336] on p "▢" at bounding box center [679, 344] width 285 height 20
click at [736, 557] on button "▢ Review the Document Checklist" at bounding box center [679, 553] width 169 height 23
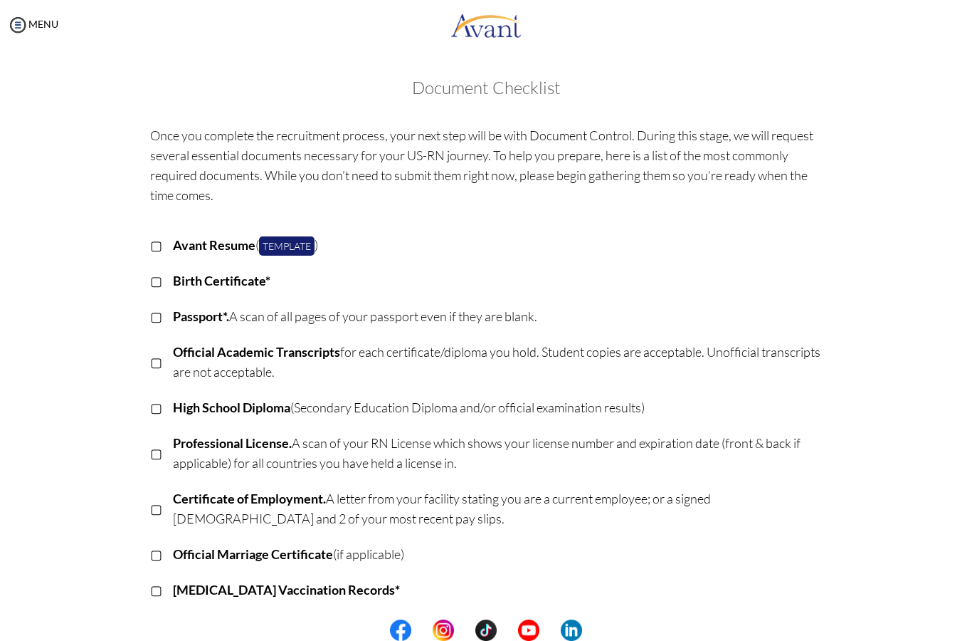
scroll to position [-1, 0]
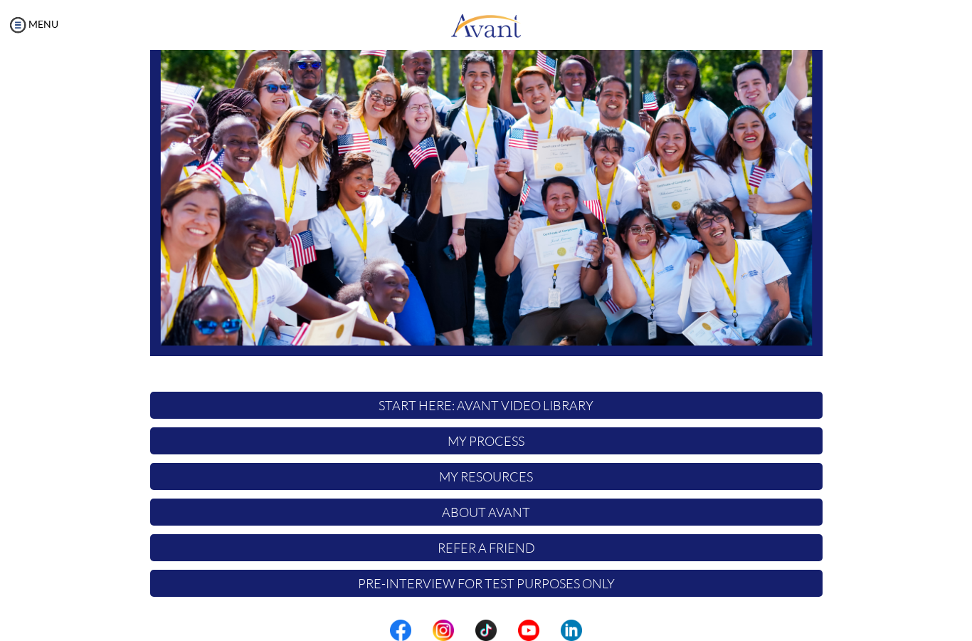
scroll to position [150, 0]
click at [164, 590] on p "Pre-Interview for test purposes only" at bounding box center [486, 582] width 673 height 27
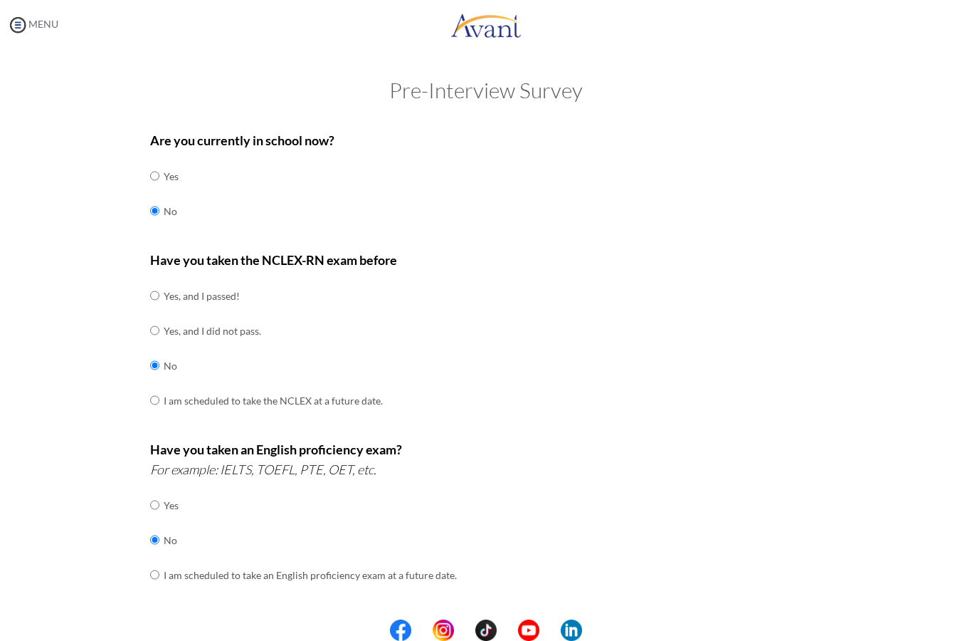
scroll to position [-1, 0]
click at [13, 26] on img at bounding box center [17, 24] width 21 height 21
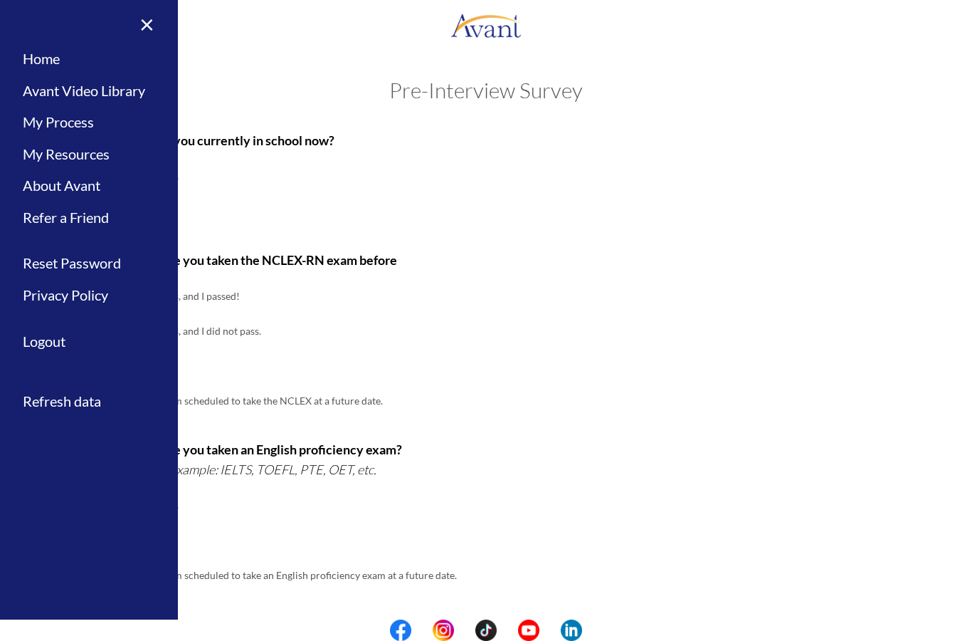
scroll to position [0, 0]
click at [37, 61] on link "Home" at bounding box center [89, 59] width 178 height 32
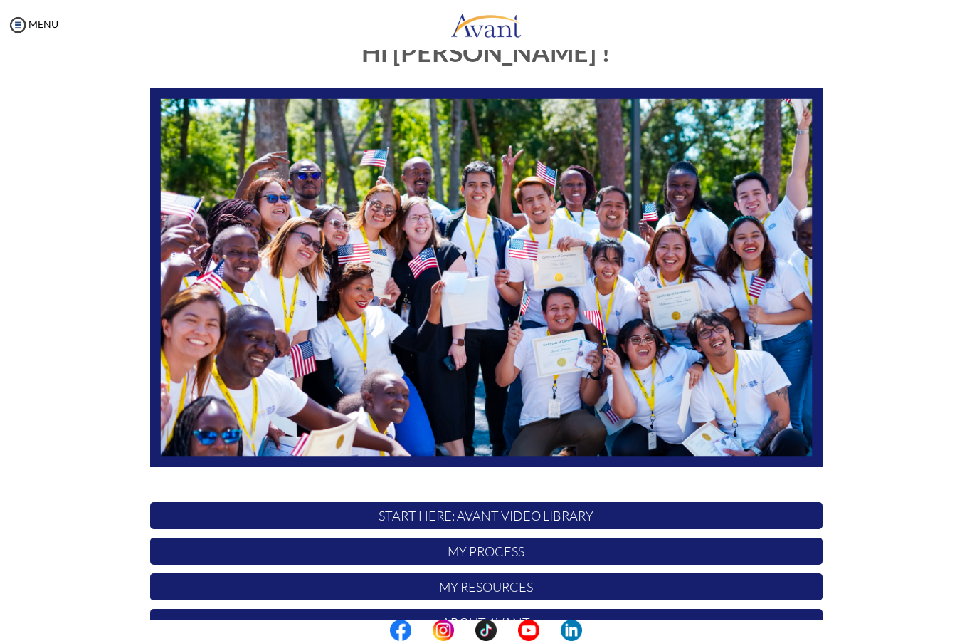
scroll to position [41, 0]
